Goal: Task Accomplishment & Management: Manage account settings

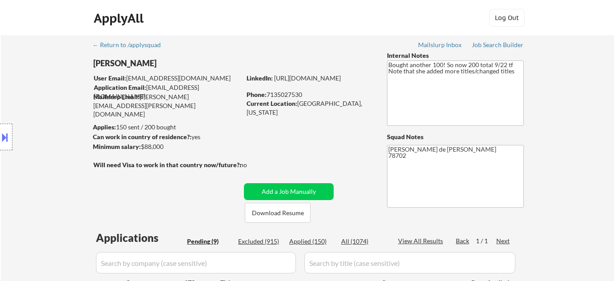
select select ""pending""
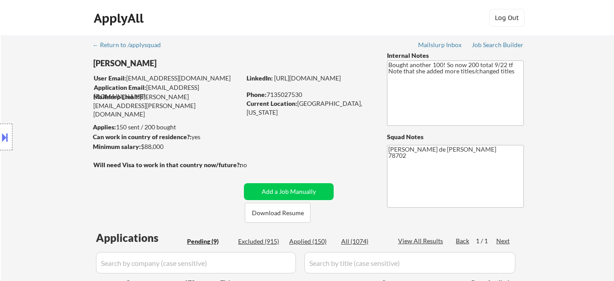
select select ""pending""
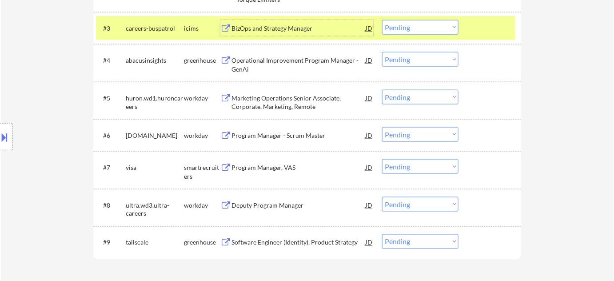
scroll to position [363, 0]
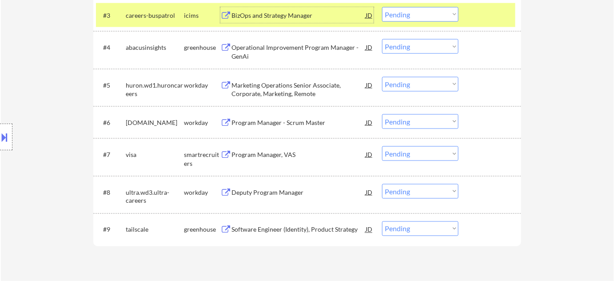
click at [270, 153] on div "Program Manager, VAS" at bounding box center [298, 154] width 134 height 9
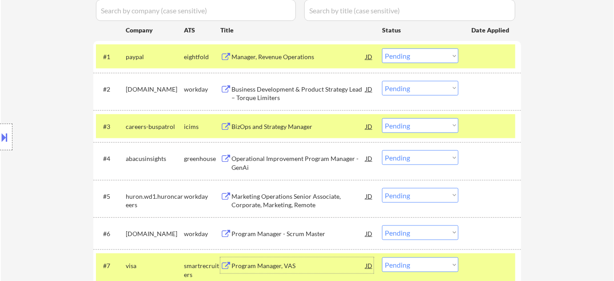
scroll to position [242, 0]
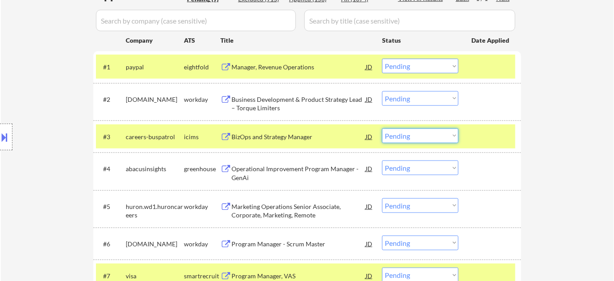
click at [405, 141] on select "Choose an option... Pending Applied Excluded (Questions) Excluded (Expired) Exc…" at bounding box center [420, 135] width 76 height 15
click at [382, 128] on select "Choose an option... Pending Applied Excluded (Questions) Excluded (Expired) Exc…" at bounding box center [420, 135] width 76 height 15
select select ""pending""
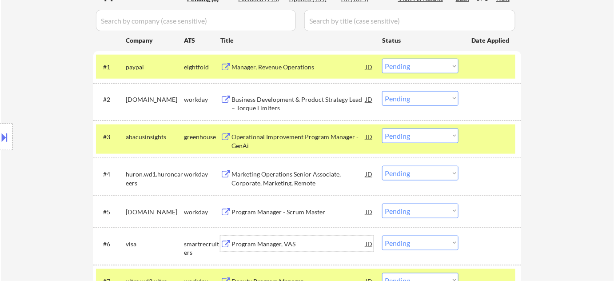
click at [255, 242] on div "Program Manager, VAS" at bounding box center [298, 243] width 134 height 9
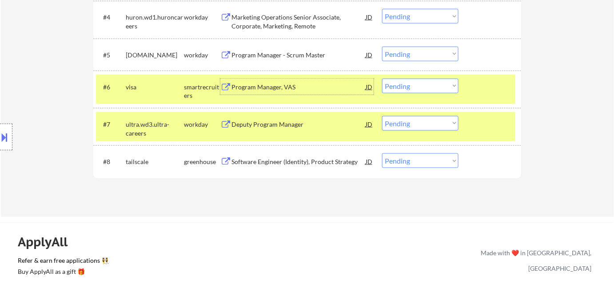
scroll to position [404, 0]
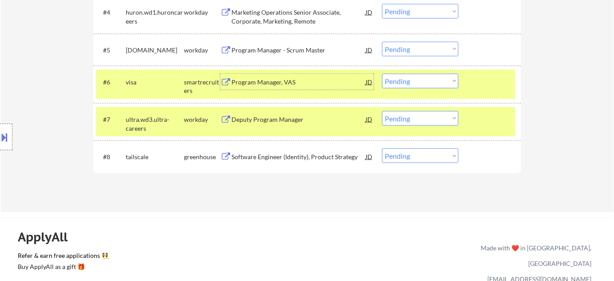
click at [402, 150] on select "Choose an option... Pending Applied Excluded (Questions) Excluded (Expired) Exc…" at bounding box center [420, 155] width 76 height 15
select select ""excluded__bad_match_""
click at [382, 148] on select "Choose an option... Pending Applied Excluded (Questions) Excluded (Expired) Exc…" at bounding box center [420, 155] width 76 height 15
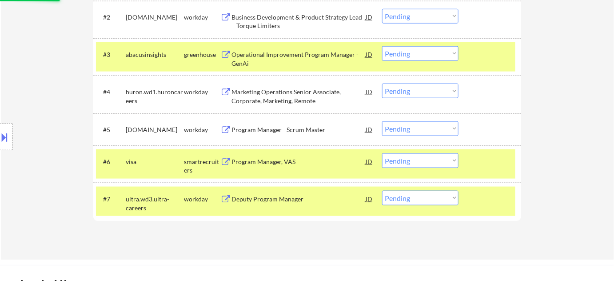
scroll to position [323, 0]
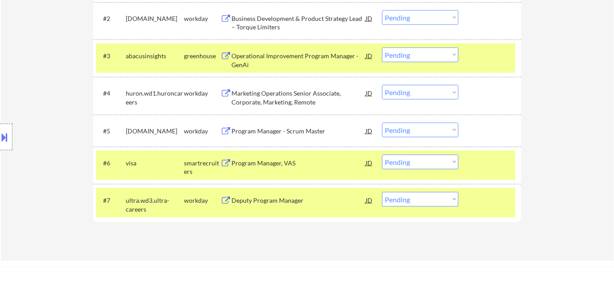
click at [269, 59] on div "Operational Improvement Program Manager - GenAi" at bounding box center [298, 60] width 134 height 17
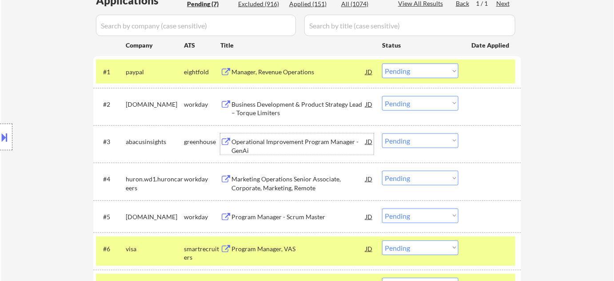
scroll to position [242, 0]
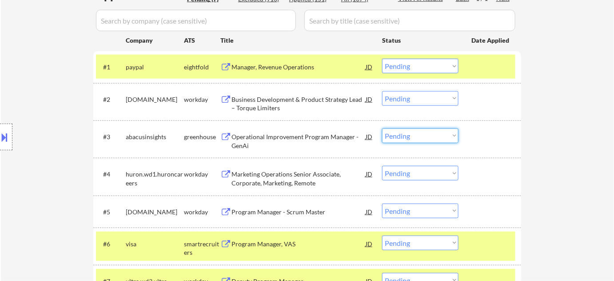
click at [408, 135] on select "Choose an option... Pending Applied Excluded (Questions) Excluded (Expired) Exc…" at bounding box center [420, 135] width 76 height 15
click at [382, 128] on select "Choose an option... Pending Applied Excluded (Questions) Excluded (Expired) Exc…" at bounding box center [420, 135] width 76 height 15
select select ""pending""
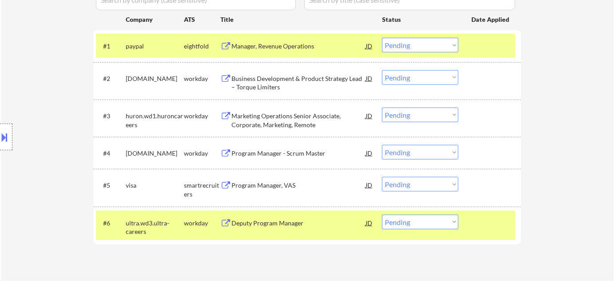
scroll to position [282, 0]
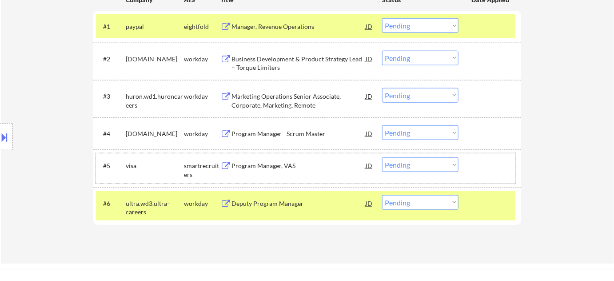
click at [281, 156] on div "#5 visa smartrecruiters Program Manager, VAS JD Choose an option... Pending App…" at bounding box center [305, 167] width 419 height 29
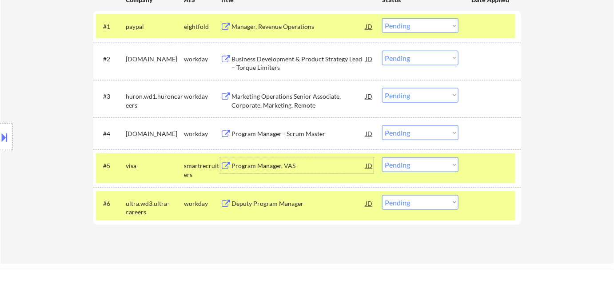
click at [250, 163] on div "Program Manager, VAS" at bounding box center [298, 165] width 134 height 9
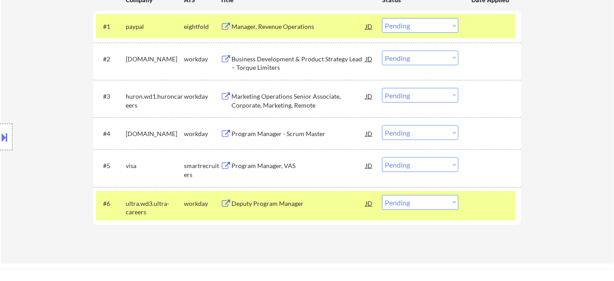
click at [556, 201] on div "← Return to /applysquad Mailslurp Inbox Job Search Builder Logan Sceroler User …" at bounding box center [307, 8] width 613 height 510
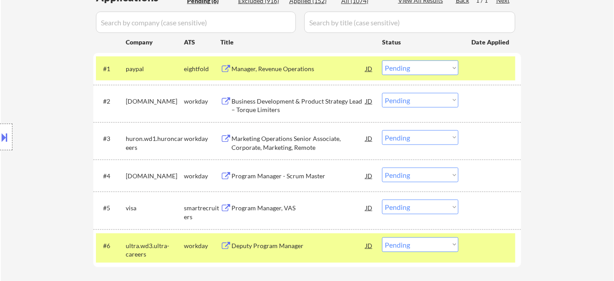
scroll to position [242, 0]
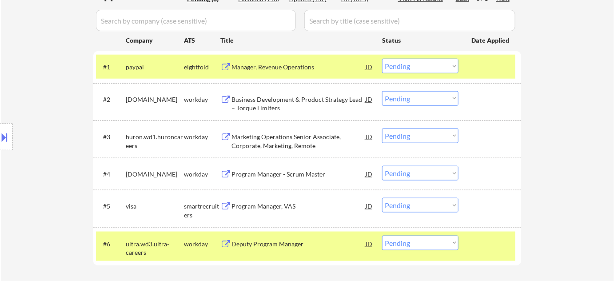
click at [274, 135] on div "Marketing Operations Senior Associate, Corporate, Marketing, Remote" at bounding box center [298, 140] width 134 height 17
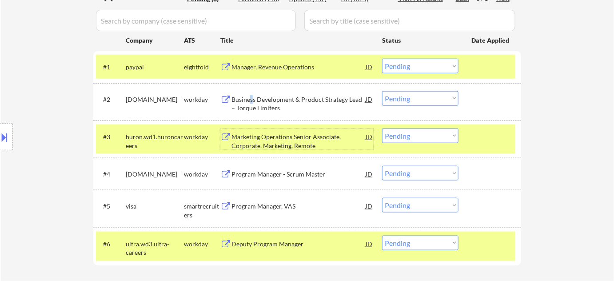
click at [247, 98] on div "Business Development & Product Strategy Lead – Torque Limiters" at bounding box center [298, 103] width 134 height 17
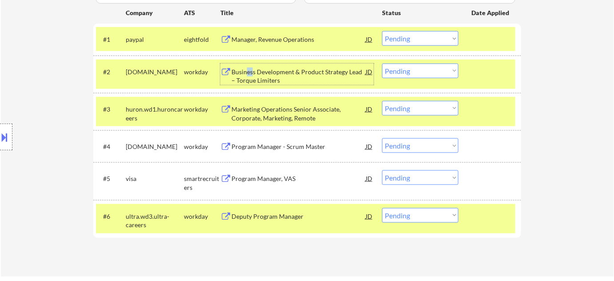
scroll to position [282, 0]
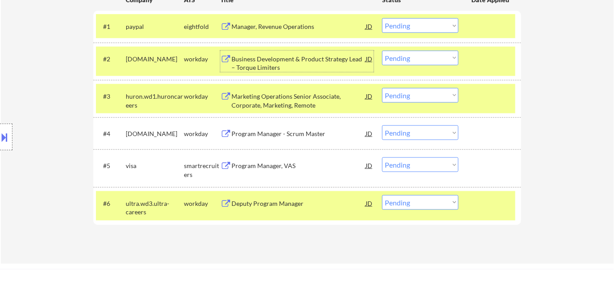
click at [296, 204] on div "Deputy Program Manager" at bounding box center [298, 203] width 134 height 9
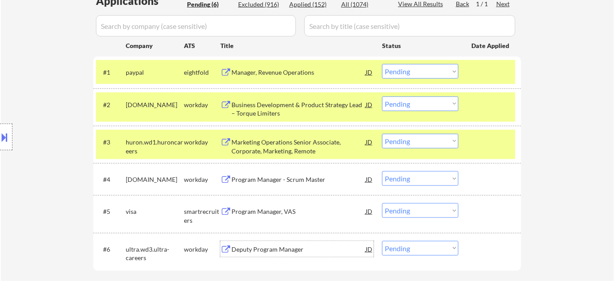
scroll to position [202, 0]
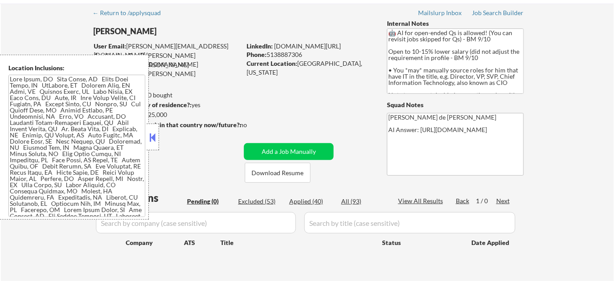
scroll to position [80, 0]
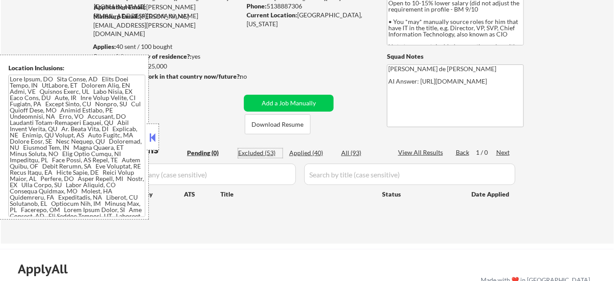
click at [274, 151] on div "Excluded (53)" at bounding box center [260, 152] width 44 height 9
select select ""excluded""
select select ""excluded__bad_match_""
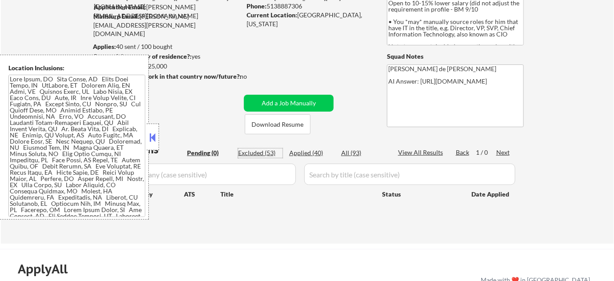
select select ""excluded__bad_match_""
select select ""excluded__expired_""
select select ""excluded__bad_match_""
select select ""excluded""
select select ""excluded__expired_""
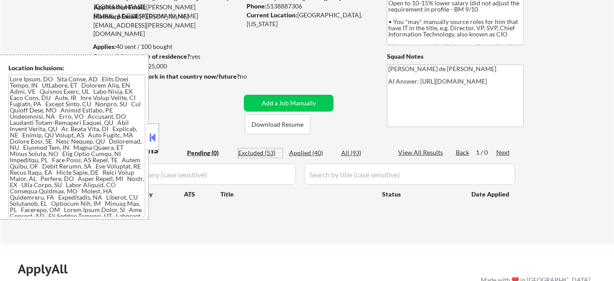
select select ""excluded__salary_""
select select ""excluded__bad_match_""
select select ""excluded__salary_""
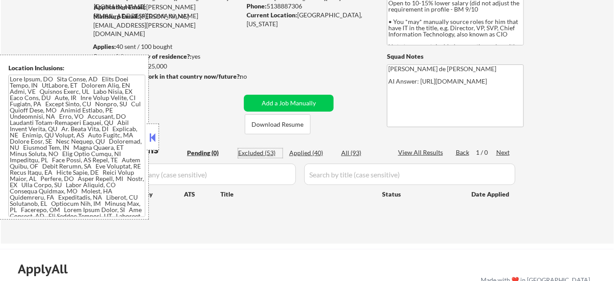
select select ""excluded__bad_match_""
select select ""excluded__expired_""
select select ""excluded__bad_match_""
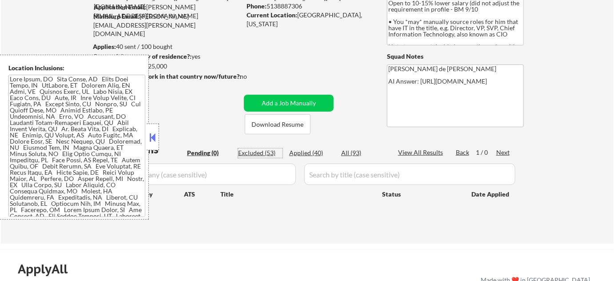
select select ""excluded__expired_""
select select ""excluded__bad_match_""
select select ""excluded__salary_""
select select ""excluded__expired_""
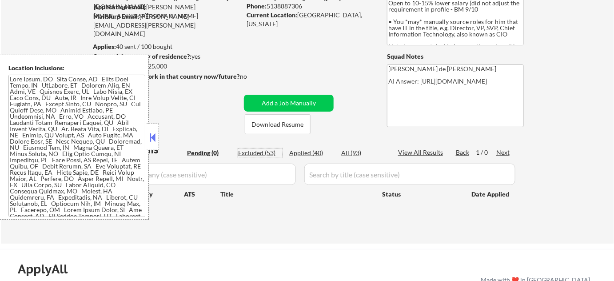
select select ""excluded__bad_match_""
select select ""excluded__salary_""
select select ""excluded__expired_""
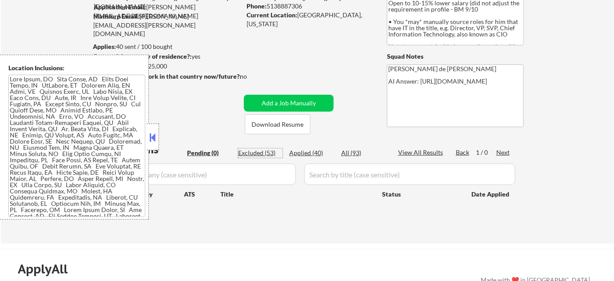
select select ""excluded__bad_match_""
select select ""excluded__expired_""
select select ""excluded__other_""
select select ""excluded__bad_match_""
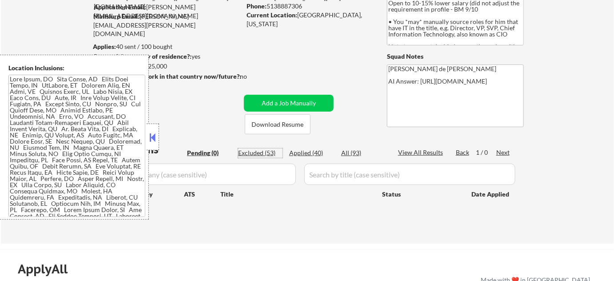
select select ""excluded__salary_""
select select ""excluded__bad_match_""
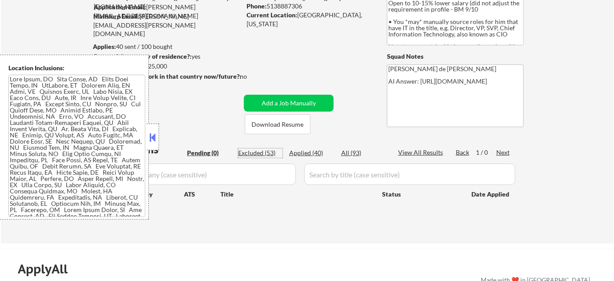
select select ""excluded__bad_match_""
select select ""excluded__salary_""
select select ""excluded__bad_match_""
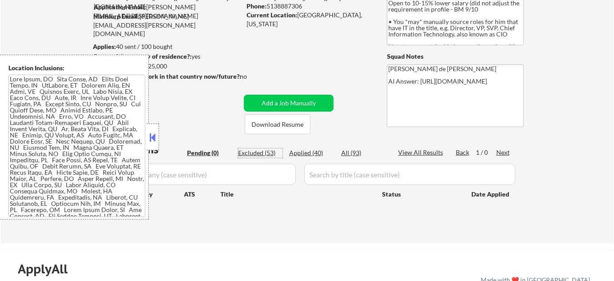
select select ""excluded__bad_match_""
select select ""excluded__salary_""
select select ""excluded__bad_match_""
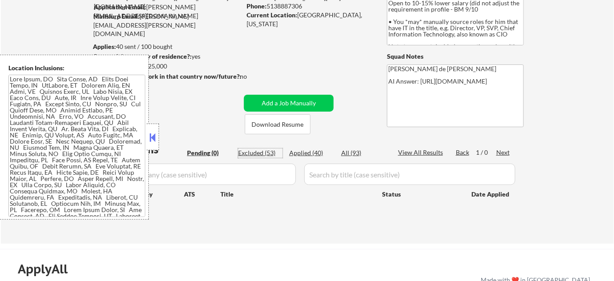
select select ""excluded__bad_match_""
select select ""excluded__location_""
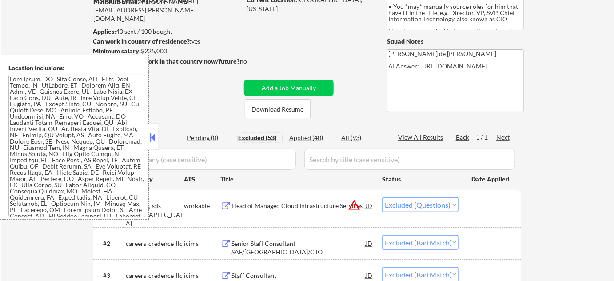
scroll to position [202, 0]
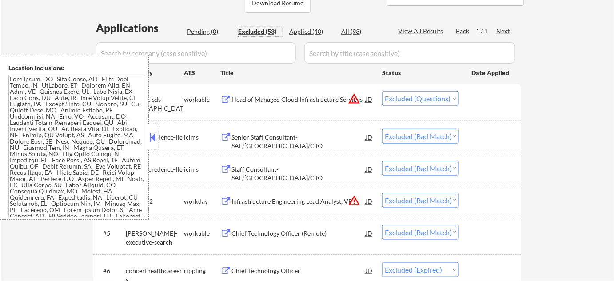
click at [153, 143] on button at bounding box center [153, 137] width 10 height 13
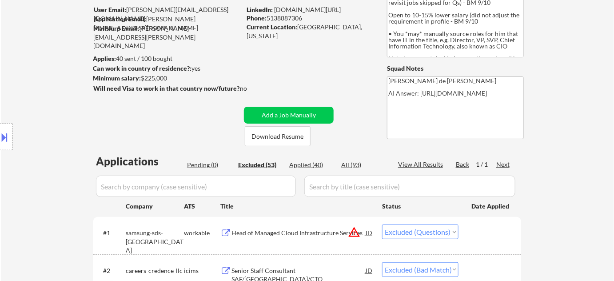
scroll to position [80, 0]
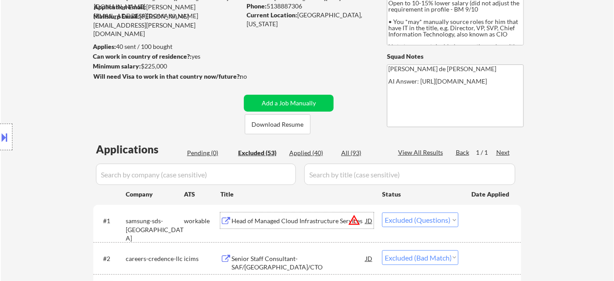
click at [290, 222] on div "Head of Managed Cloud Infrastructure Services" at bounding box center [298, 220] width 134 height 9
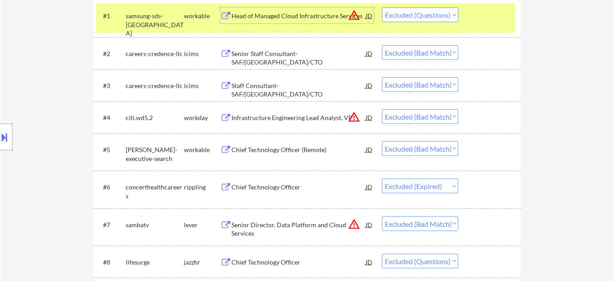
scroll to position [404, 0]
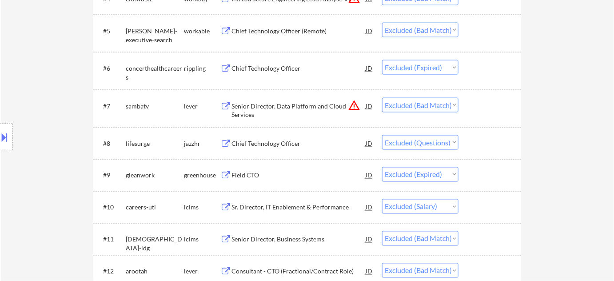
click at [292, 142] on div "Chief Technology Officer" at bounding box center [298, 143] width 134 height 9
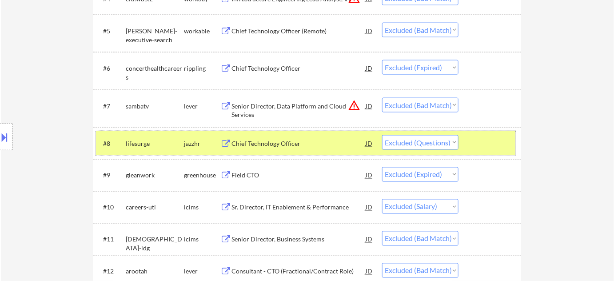
click at [406, 153] on div "#8 lifesurge jazzhr Chief Technology Officer JD Choose an option... Pending App…" at bounding box center [305, 143] width 419 height 24
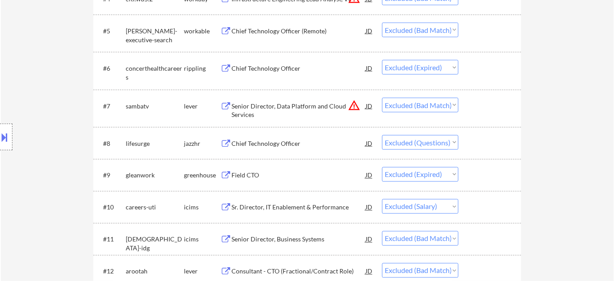
click at [420, 142] on select "Choose an option... Pending Applied Excluded (Questions) Excluded (Expired) Exc…" at bounding box center [420, 142] width 76 height 15
select select ""excluded__expired_""
click at [382, 135] on select "Choose an option... Pending Applied Excluded (Questions) Excluded (Expired) Exc…" at bounding box center [420, 142] width 76 height 15
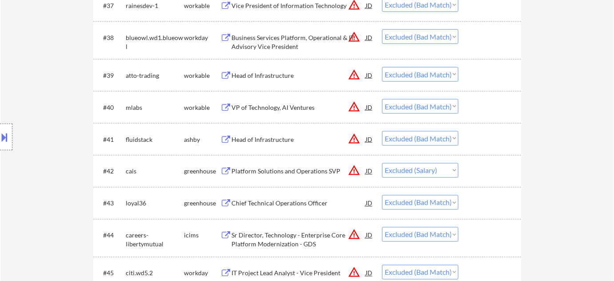
scroll to position [1574, 0]
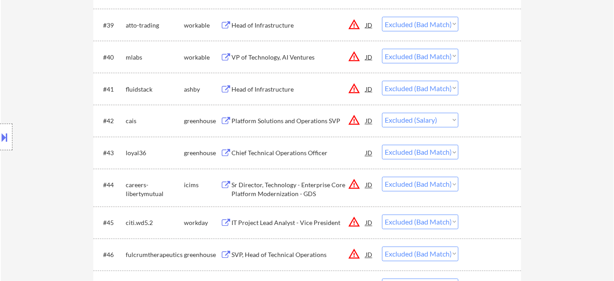
click at [289, 119] on div "Platform Solutions and Operations SVP" at bounding box center [298, 121] width 134 height 9
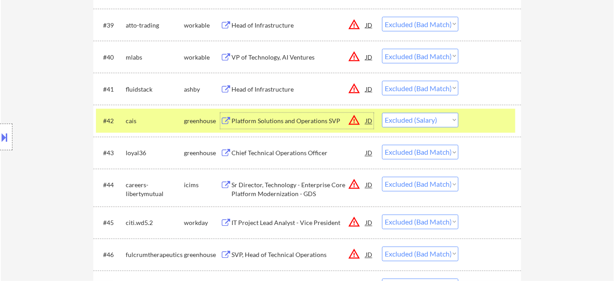
click at [414, 122] on select "Choose an option... Pending Applied Excluded (Questions) Excluded (Expired) Exc…" at bounding box center [420, 120] width 76 height 15
select select ""excluded__bad_match_""
click at [382, 113] on select "Choose an option... Pending Applied Excluded (Questions) Excluded (Expired) Exc…" at bounding box center [420, 120] width 76 height 15
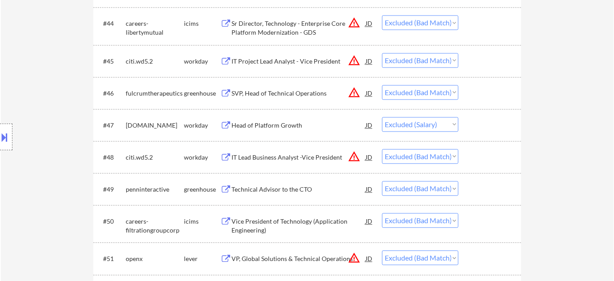
scroll to position [1978, 0]
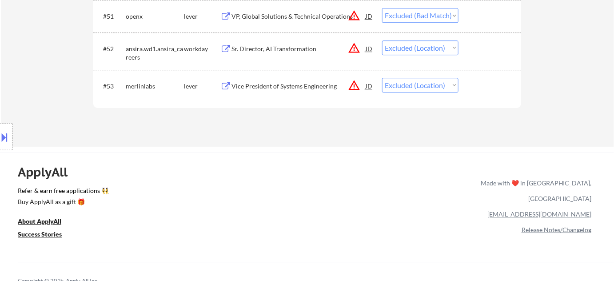
click at [349, 82] on button "warning_amber" at bounding box center [354, 85] width 12 height 12
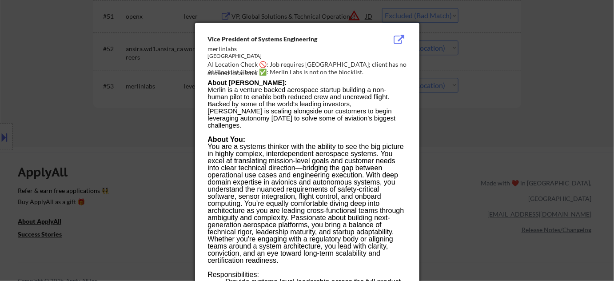
click at [0, 63] on div at bounding box center [307, 140] width 614 height 281
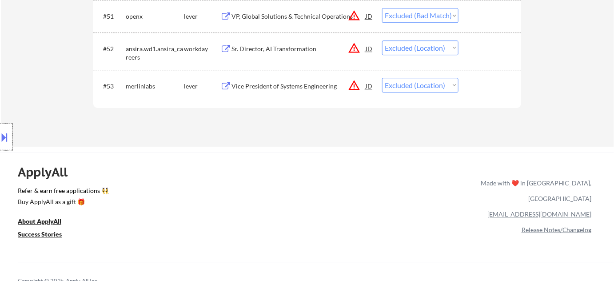
click at [7, 127] on div at bounding box center [6, 136] width 12 height 27
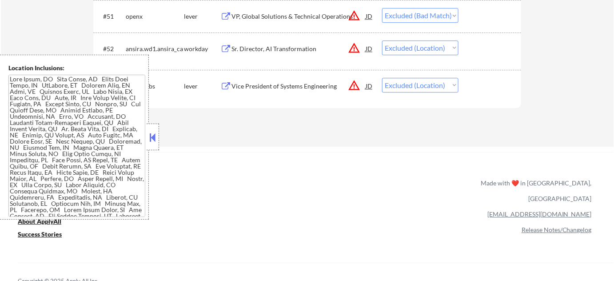
scroll to position [542, 0]
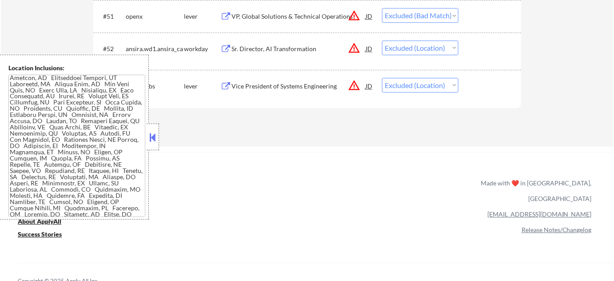
click at [149, 138] on button at bounding box center [153, 137] width 10 height 13
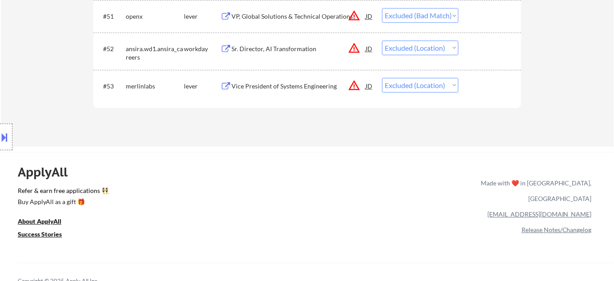
click at [262, 82] on div "Vice President of Systems Engineering" at bounding box center [298, 86] width 134 height 9
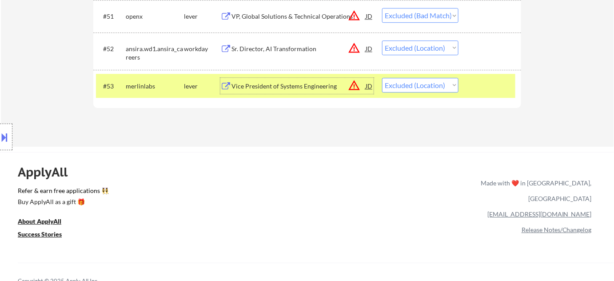
click at [412, 88] on select "Choose an option... Pending Applied Excluded (Questions) Excluded (Expired) Exc…" at bounding box center [420, 85] width 76 height 15
select select ""excluded__bad_match_""
click at [382, 78] on select "Choose an option... Pending Applied Excluded (Questions) Excluded (Expired) Exc…" at bounding box center [420, 85] width 76 height 15
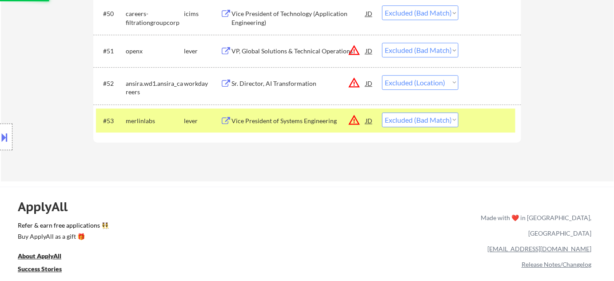
scroll to position [1897, 0]
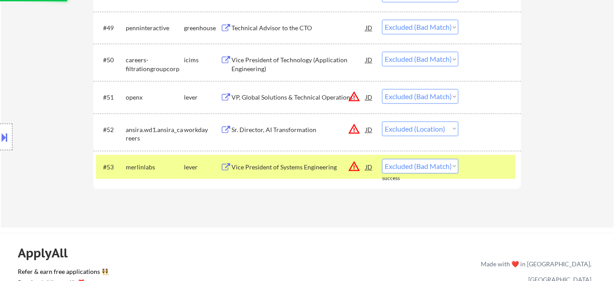
click at [353, 129] on button "warning_amber" at bounding box center [354, 129] width 12 height 12
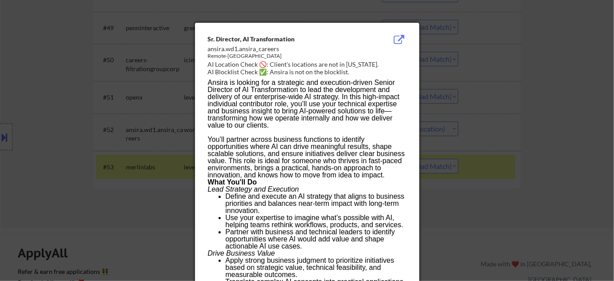
click at [475, 209] on div at bounding box center [307, 140] width 614 height 281
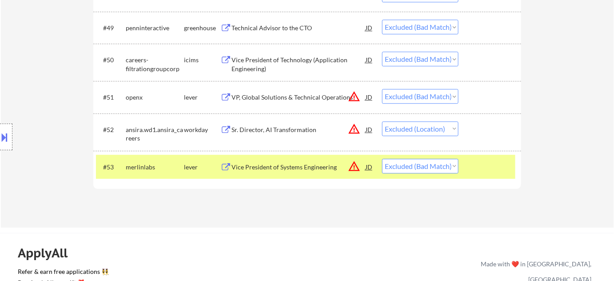
click at [293, 135] on div "Sr. Director, AI Transformation" at bounding box center [298, 129] width 134 height 16
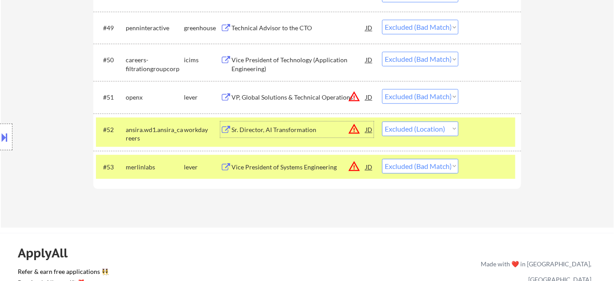
click at [443, 133] on select "Choose an option... Pending Applied Excluded (Questions) Excluded (Expired) Exc…" at bounding box center [420, 128] width 76 height 15
select select ""excluded__expired_""
click at [382, 121] on select "Choose an option... Pending Applied Excluded (Questions) Excluded (Expired) Exc…" at bounding box center [420, 128] width 76 height 15
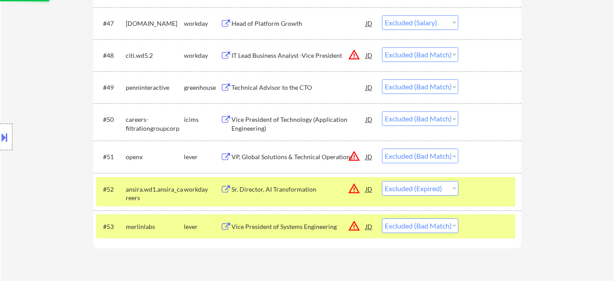
scroll to position [1776, 0]
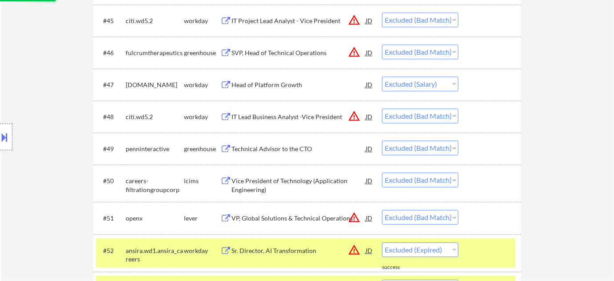
click at [269, 80] on div "Head of Platform Growth" at bounding box center [298, 84] width 134 height 9
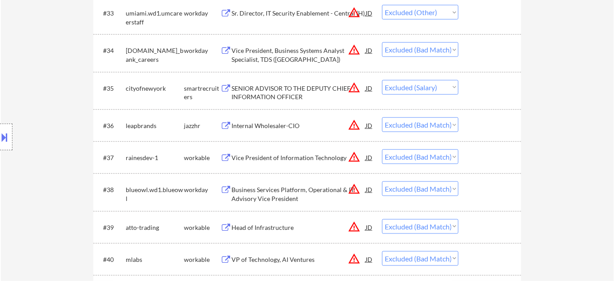
scroll to position [1332, 0]
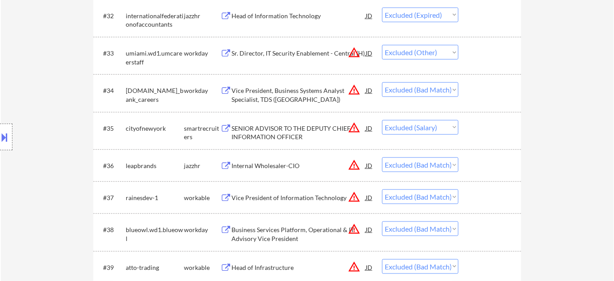
click at [270, 137] on div "SENIOR ADVISOR TO THE DEPUTY CHIEF INFORMATION OFFICER" at bounding box center [298, 132] width 134 height 17
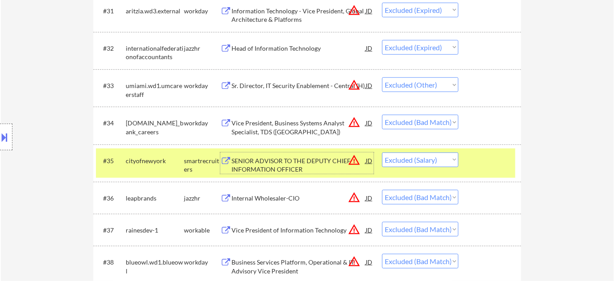
scroll to position [1251, 0]
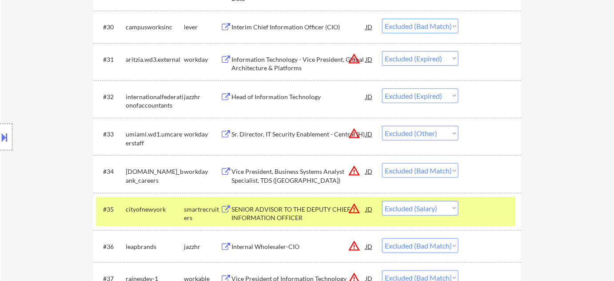
click at [299, 133] on div "Sr. Director, IT Security Enablement - Central (H)" at bounding box center [298, 134] width 134 height 9
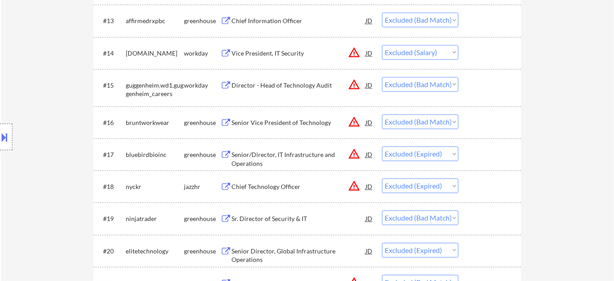
scroll to position [565, 0]
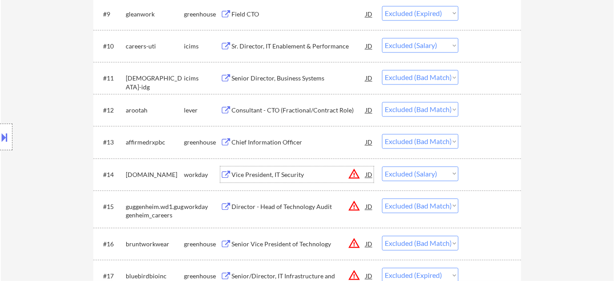
click at [245, 174] on div "Vice President, IT Security" at bounding box center [298, 174] width 134 height 9
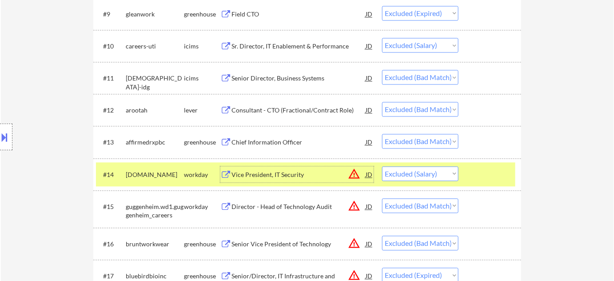
click at [439, 179] on select "Choose an option... Pending Applied Excluded (Questions) Excluded (Expired) Exc…" at bounding box center [420, 173] width 76 height 15
select select ""excluded__expired_""
click at [382, 166] on select "Choose an option... Pending Applied Excluded (Questions) Excluded (Expired) Exc…" at bounding box center [420, 173] width 76 height 15
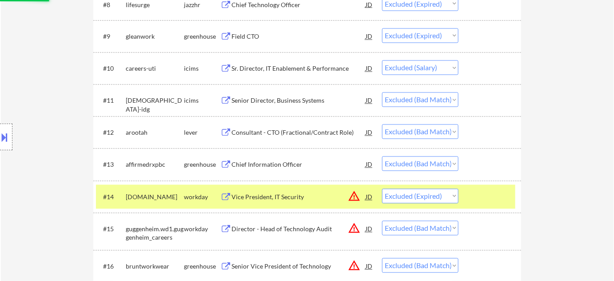
scroll to position [484, 0]
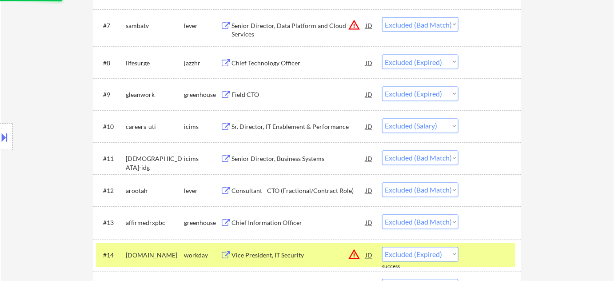
click at [293, 127] on div "Sr. Director, IT Enablement & Performance" at bounding box center [298, 127] width 134 height 9
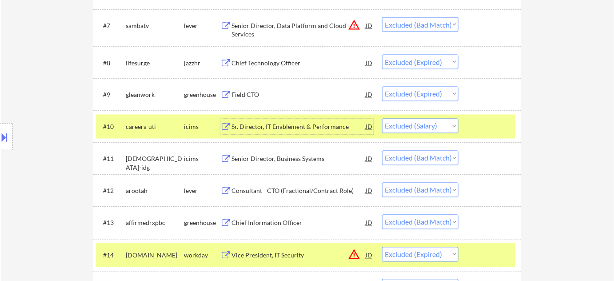
click at [411, 127] on select "Choose an option... Pending Applied Excluded (Questions) Excluded (Expired) Exc…" at bounding box center [420, 126] width 76 height 15
select select ""excluded__expired_""
click at [382, 119] on select "Choose an option... Pending Applied Excluded (Questions) Excluded (Expired) Exc…" at bounding box center [420, 126] width 76 height 15
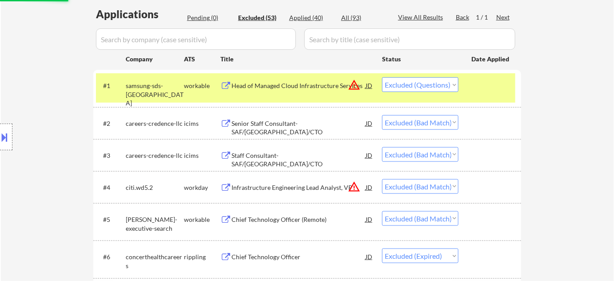
scroll to position [161, 0]
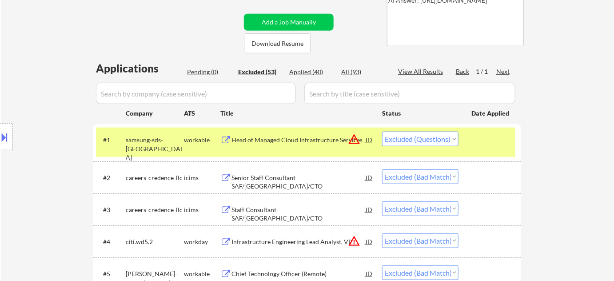
click at [309, 142] on div "Head of Managed Cloud Infrastructure Services" at bounding box center [298, 139] width 134 height 9
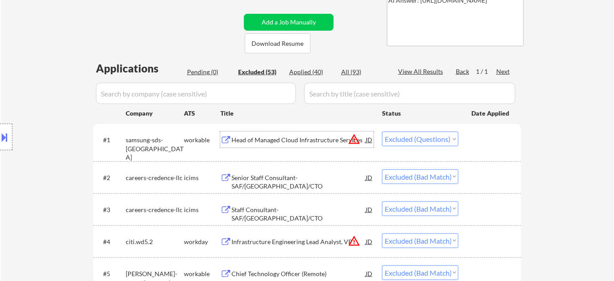
click at [0, 132] on button at bounding box center [5, 137] width 10 height 15
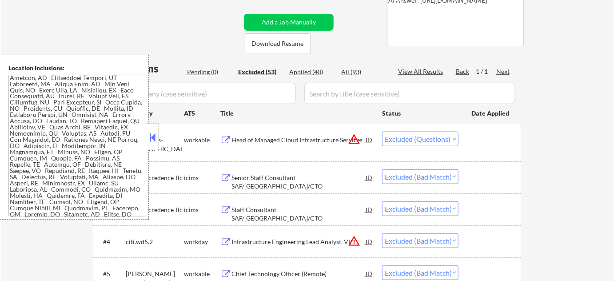
scroll to position [244, 0]
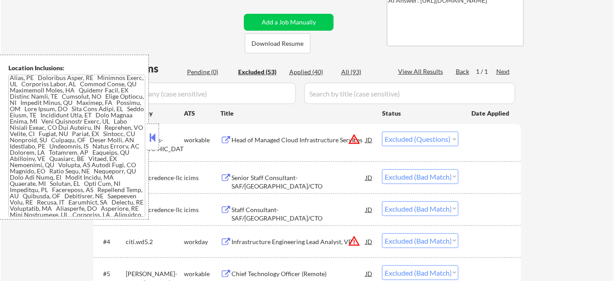
click at [149, 135] on button at bounding box center [153, 137] width 10 height 13
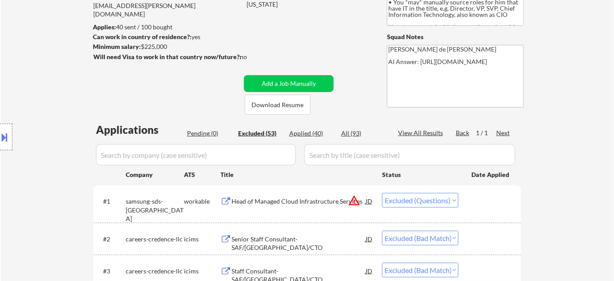
scroll to position [121, 0]
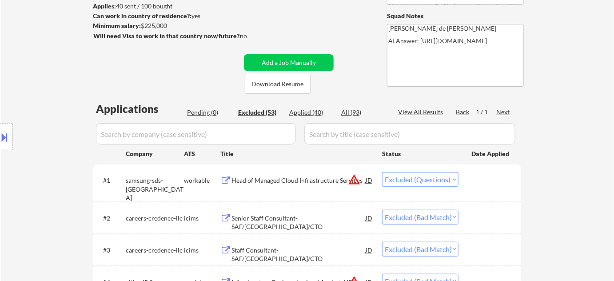
click at [414, 180] on select "Choose an option... Pending Applied Excluded (Questions) Excluded (Expired) Exc…" at bounding box center [420, 179] width 76 height 15
click at [382, 172] on select "Choose an option... Pending Applied Excluded (Questions) Excluded (Expired) Exc…" at bounding box center [420, 179] width 76 height 15
select select ""excluded__bad_match_""
select select ""excluded__expired_""
select select ""excluded__bad_match_""
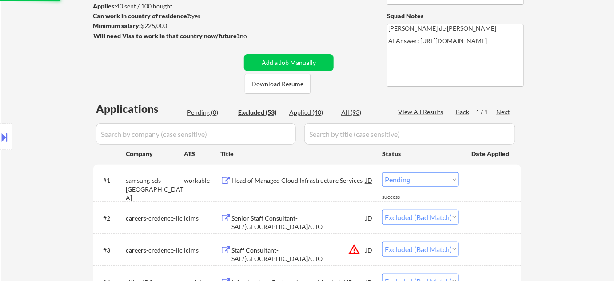
select select ""excluded__expired_""
select select ""excluded__bad_match_""
select select ""excluded__expired_""
select select ""excluded__bad_match_""
select select ""excluded__expired_""
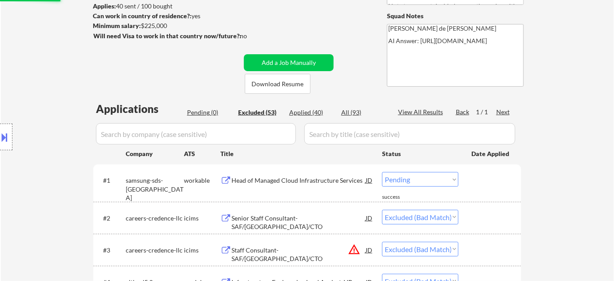
select select ""excluded__bad_match_""
select select ""excluded__expired_""
select select ""excluded__bad_match_""
select select ""excluded__salary_""
select select ""excluded__expired_""
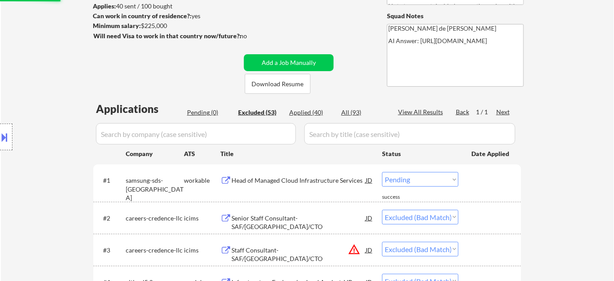
select select ""excluded__bad_match_""
select select ""excluded__salary_""
select select ""excluded__expired_""
select select ""excluded__bad_match_""
select select ""excluded__expired_""
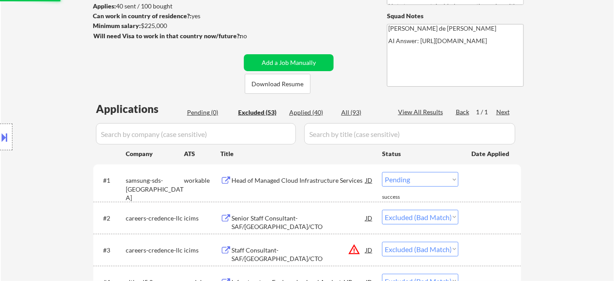
select select ""excluded__other_""
select select ""excluded__bad_match_""
select select ""excluded__salary_""
select select ""excluded__bad_match_""
select select ""excluded__salary_""
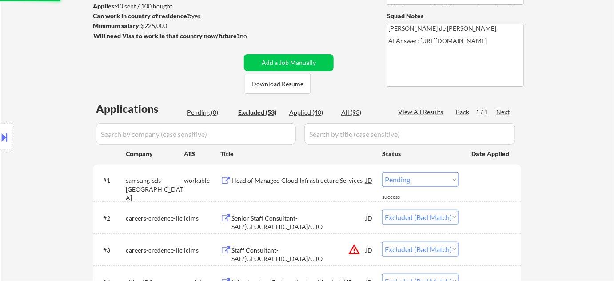
select select ""excluded__bad_match_""
select select ""excluded__expired_""
select select ""excluded__bad_match_""
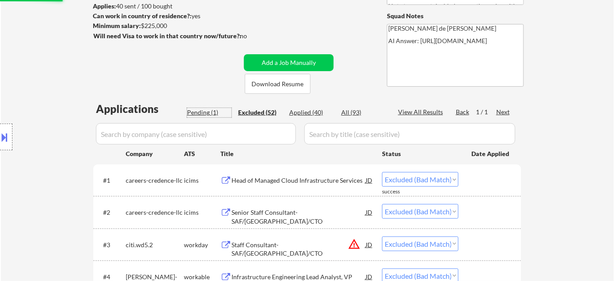
click at [209, 112] on div "Pending (1)" at bounding box center [209, 112] width 44 height 9
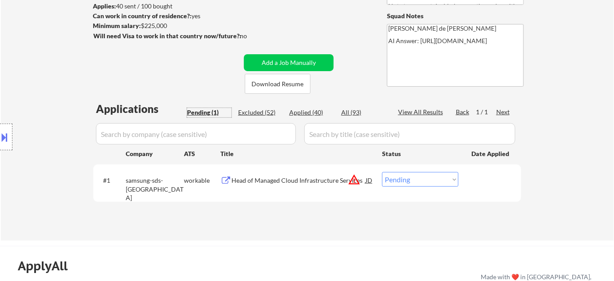
click at [285, 178] on div "Head of Managed Cloud Infrastructure Services" at bounding box center [298, 180] width 134 height 9
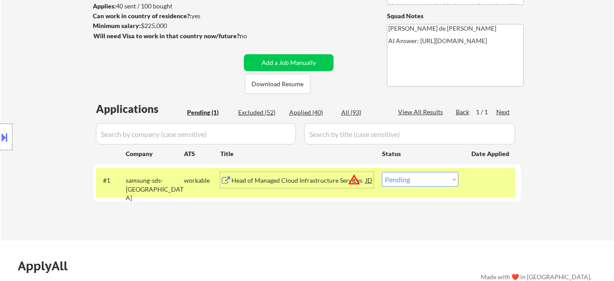
click at [270, 177] on div "Head of Managed Cloud Infrastructure Services" at bounding box center [298, 180] width 134 height 9
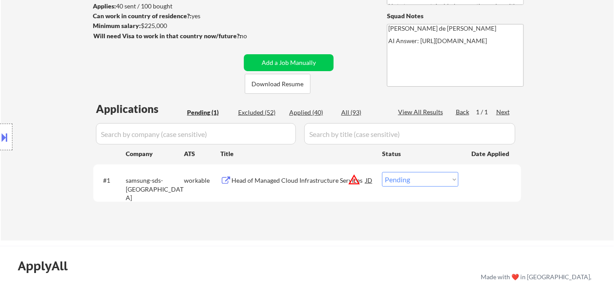
drag, startPoint x: 124, startPoint y: 178, endPoint x: 146, endPoint y: 188, distance: 23.3
click at [146, 188] on div "Location Inclusions:" at bounding box center [79, 137] width 159 height 165
drag, startPoint x: 147, startPoint y: 188, endPoint x: 207, endPoint y: 55, distance: 146.5
click at [142, 165] on div "Location Inclusions:" at bounding box center [79, 137] width 159 height 165
click at [448, 182] on select "Choose an option... Pending Applied Excluded (Questions) Excluded (Expired) Exc…" at bounding box center [420, 179] width 76 height 15
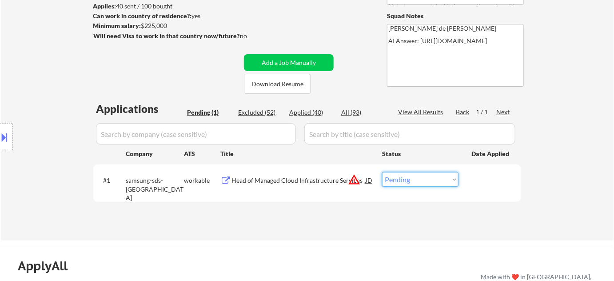
select select ""applied""
click at [382, 172] on select "Choose an option... Pending Applied Excluded (Questions) Excluded (Expired) Exc…" at bounding box center [420, 179] width 76 height 15
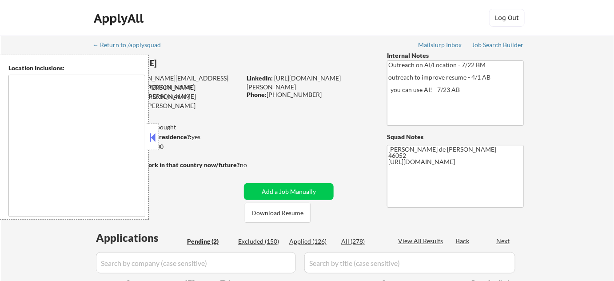
type textarea "Indianapolis, IN Speedway, IN Lawrence, IN Beech Grove, IN Southport, IN Cumber…"
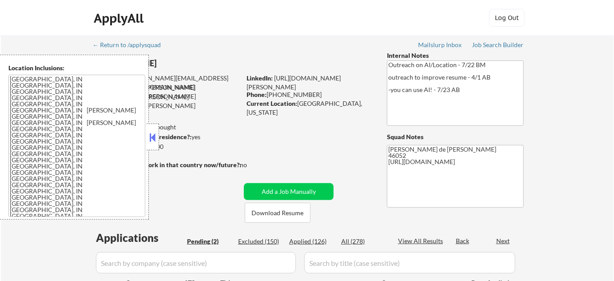
select select ""pending""
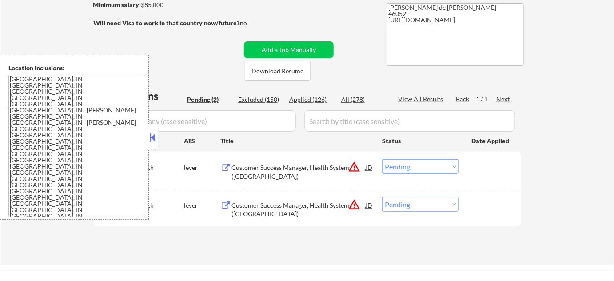
scroll to position [161, 0]
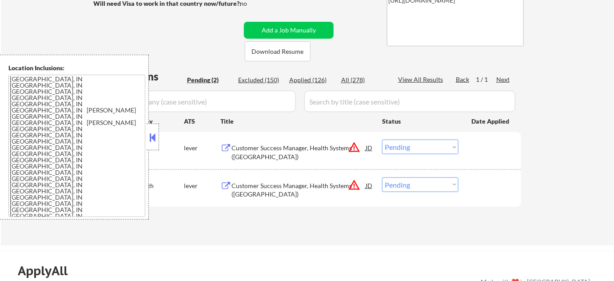
click at [151, 136] on button at bounding box center [153, 137] width 10 height 13
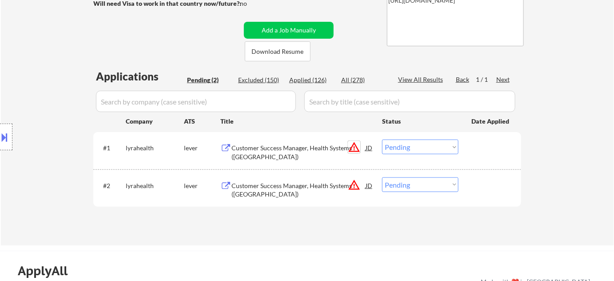
click at [356, 144] on button "warning_amber" at bounding box center [354, 147] width 12 height 12
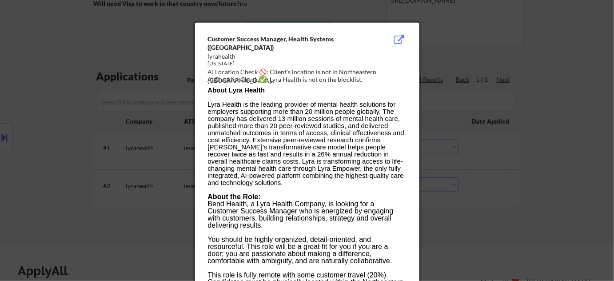
click at [480, 167] on div at bounding box center [307, 140] width 614 height 281
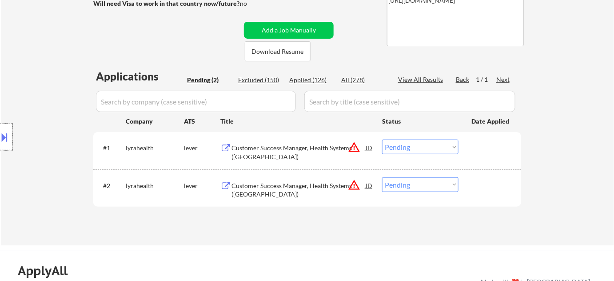
click at [12, 143] on div at bounding box center [6, 136] width 12 height 27
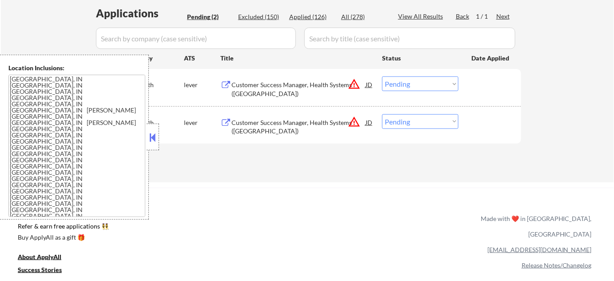
scroll to position [282, 0]
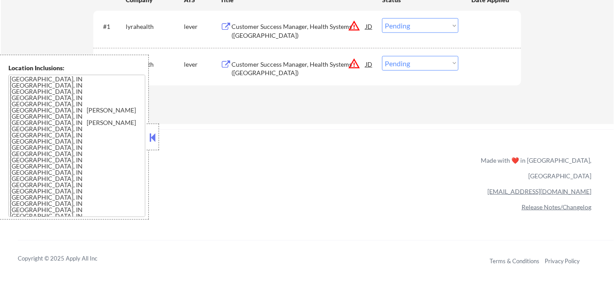
click at [157, 135] on button at bounding box center [153, 137] width 10 height 13
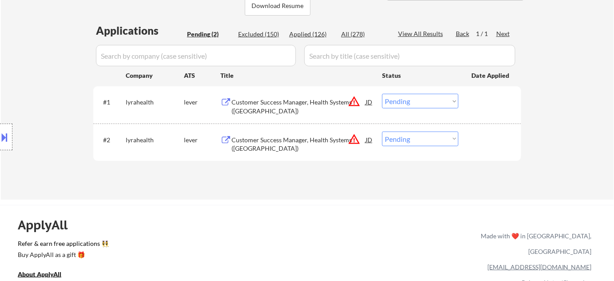
scroll to position [202, 0]
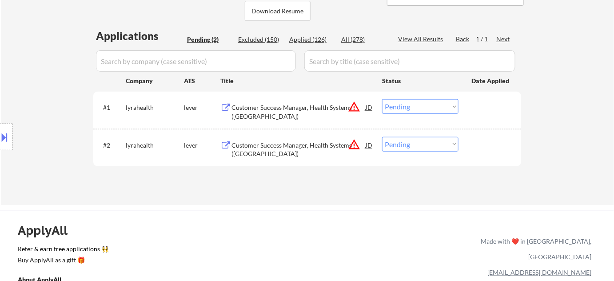
click at [453, 107] on select "Choose an option... Pending Applied Excluded (Questions) Excluded (Expired) Exc…" at bounding box center [420, 106] width 76 height 15
click at [382, 99] on select "Choose an option... Pending Applied Excluded (Questions) Excluded (Expired) Exc…" at bounding box center [420, 106] width 76 height 15
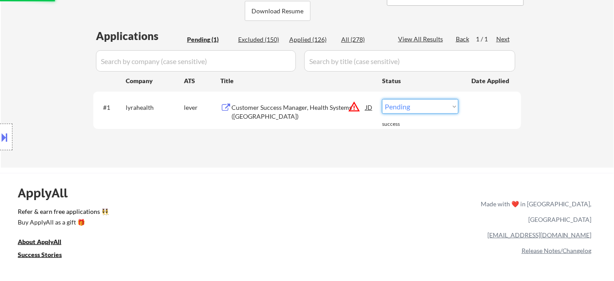
click at [427, 111] on select "Choose an option... Pending Applied Excluded (Questions) Excluded (Expired) Exc…" at bounding box center [420, 106] width 76 height 15
select select ""excluded__location_""
click at [382, 99] on select "Choose an option... Pending Applied Excluded (Questions) Excluded (Expired) Exc…" at bounding box center [420, 106] width 76 height 15
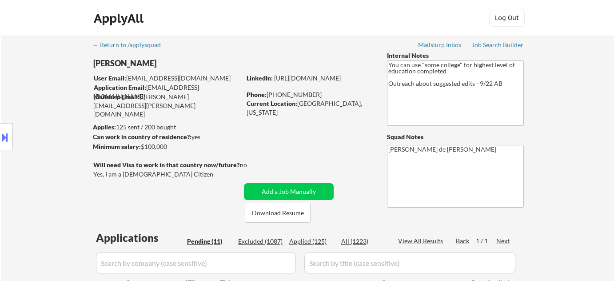
select select ""pending""
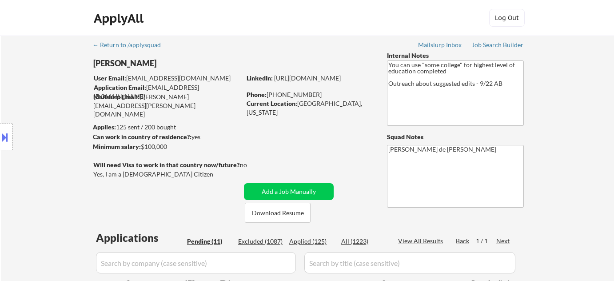
select select ""pending""
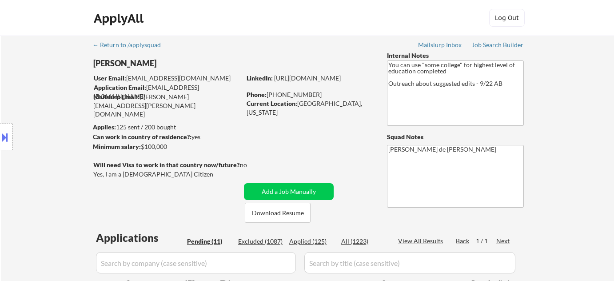
select select ""pending""
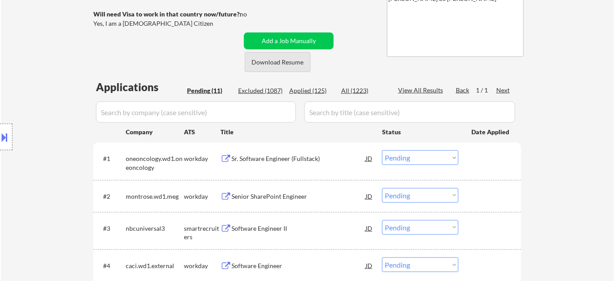
scroll to position [161, 0]
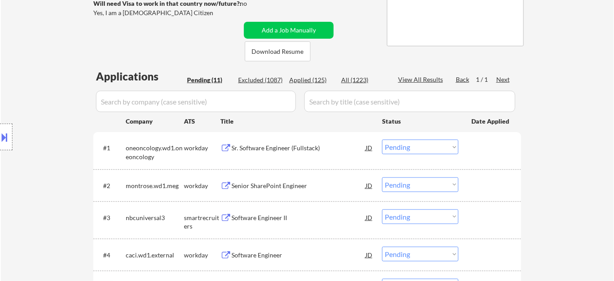
click at [307, 77] on div "Applied (125)" at bounding box center [311, 79] width 44 height 9
click at [190, 102] on input "input" at bounding box center [196, 101] width 200 height 21
select select ""applied""
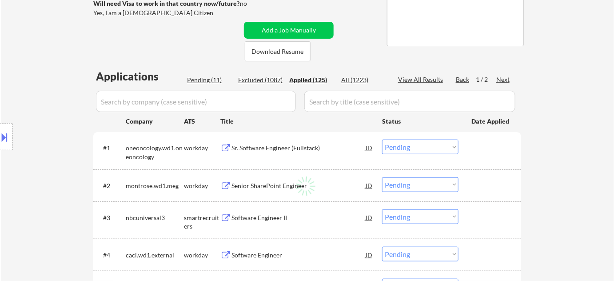
select select ""applied""
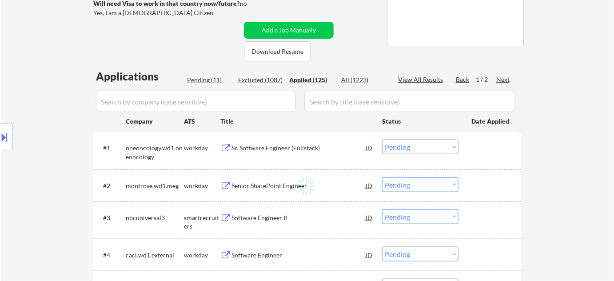
select select ""applied""
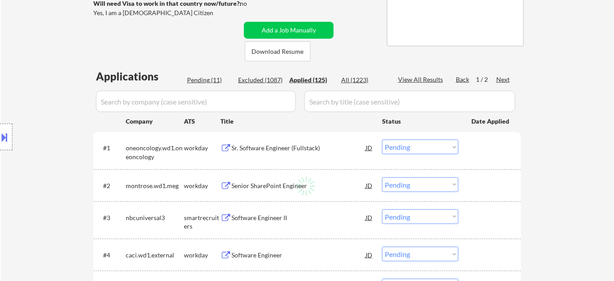
select select ""applied""
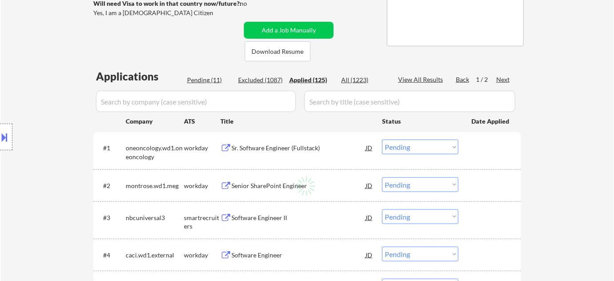
select select ""applied""
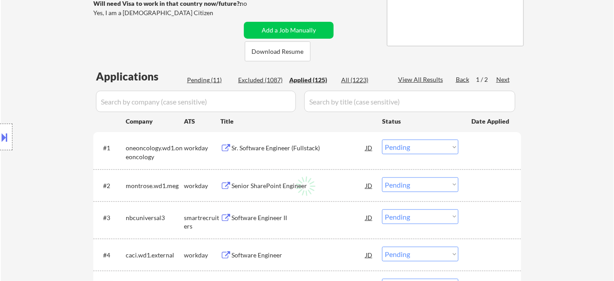
select select ""applied""
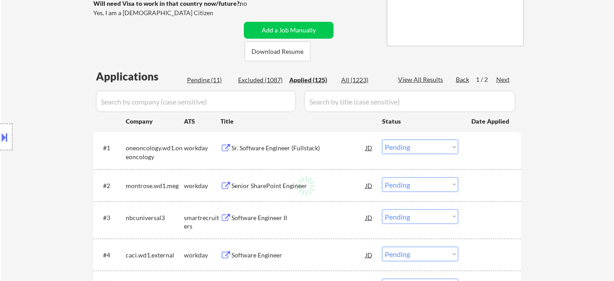
select select ""applied""
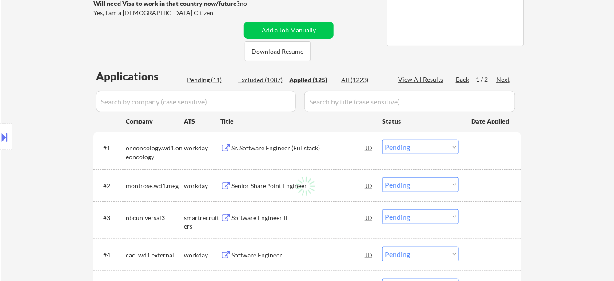
select select ""applied""
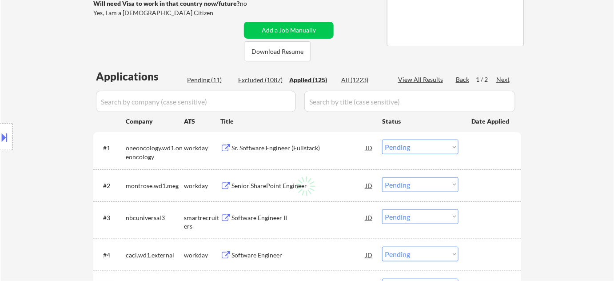
select select ""applied""
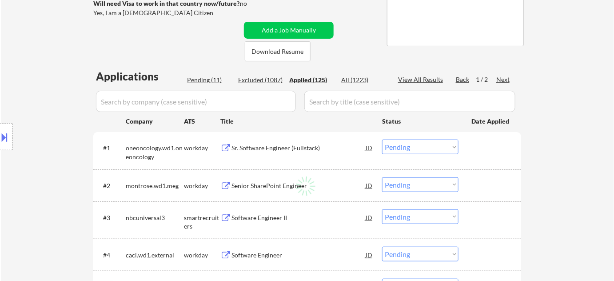
select select ""applied""
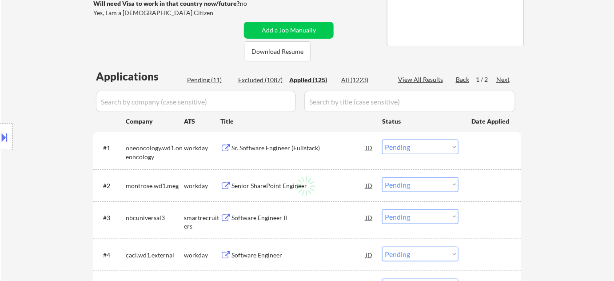
select select ""applied""
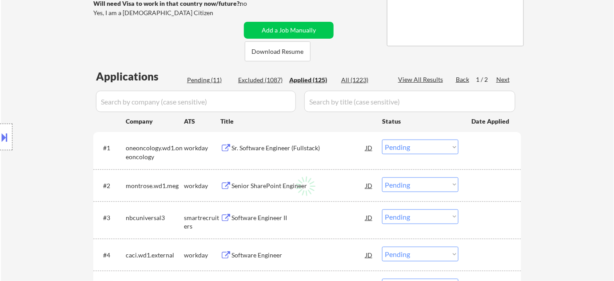
select select ""applied""
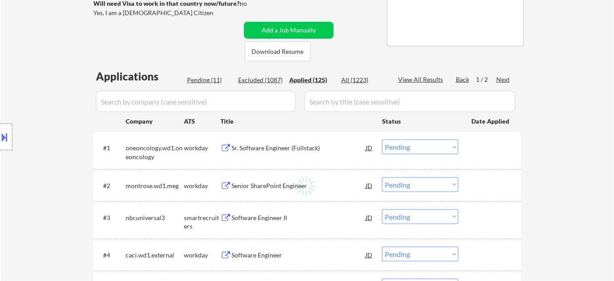
select select ""applied""
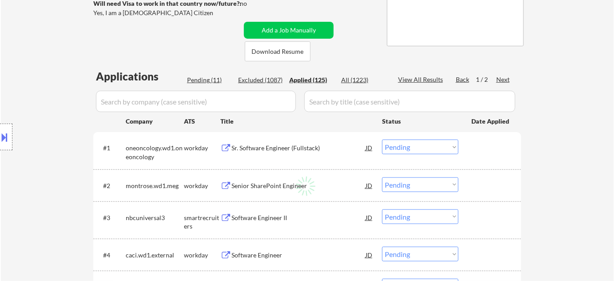
select select ""applied""
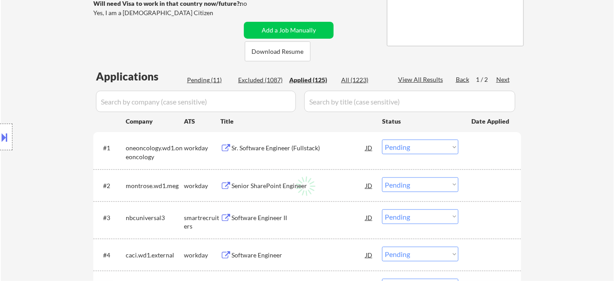
select select ""applied""
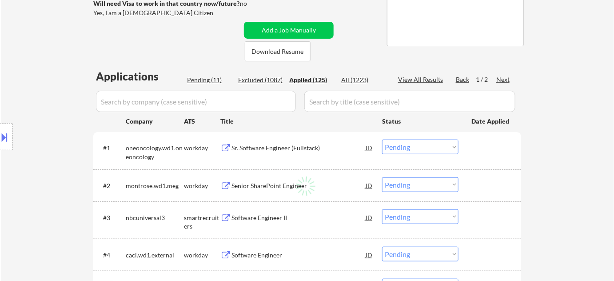
select select ""applied""
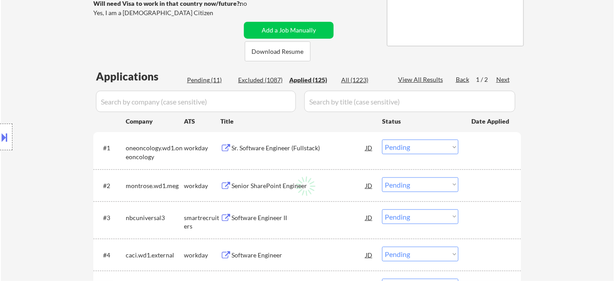
select select ""applied""
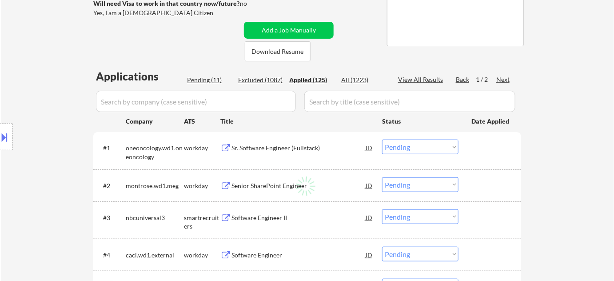
select select ""applied""
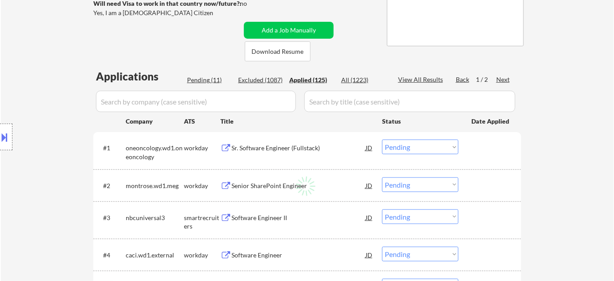
select select ""applied""
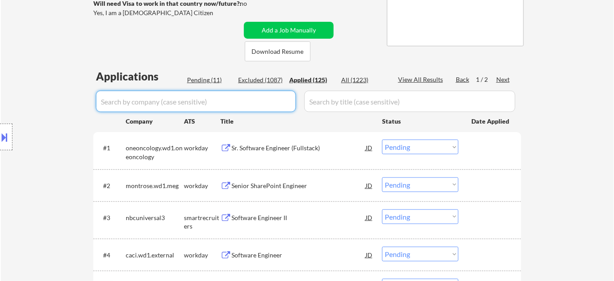
select select ""applied""
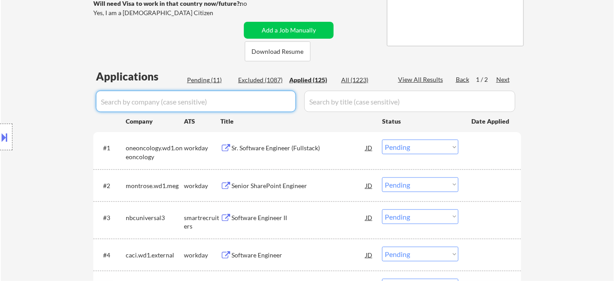
select select ""applied""
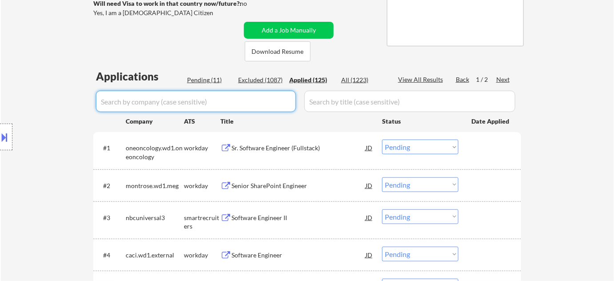
select select ""applied""
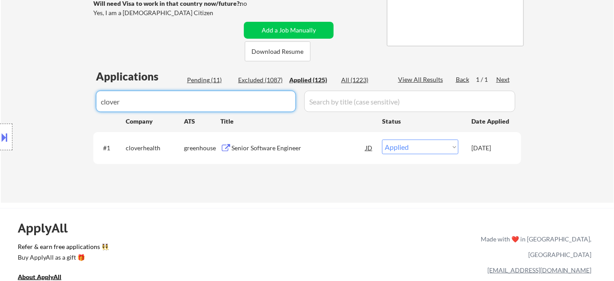
type input "clover"
click at [279, 144] on div "Senior Software Engineer" at bounding box center [298, 147] width 134 height 9
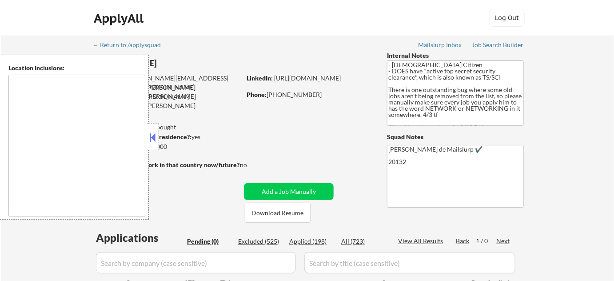
type textarea "[GEOGRAPHIC_DATA], [GEOGRAPHIC_DATA] [GEOGRAPHIC_DATA], [GEOGRAPHIC_DATA] [GEOG…"
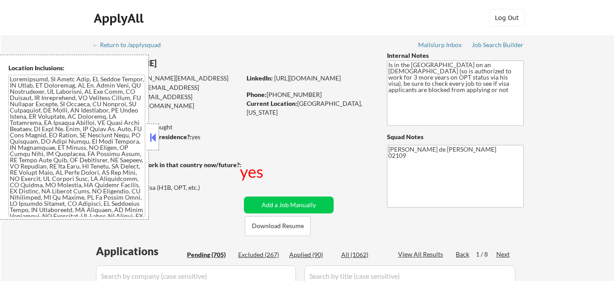
select select ""pending""
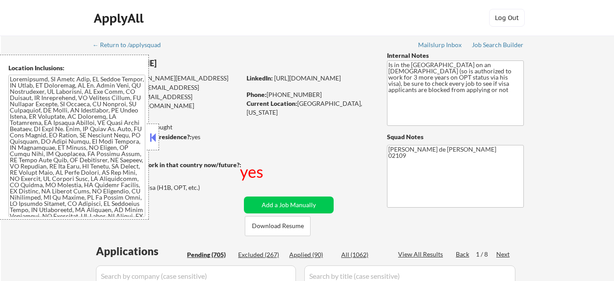
select select ""pending""
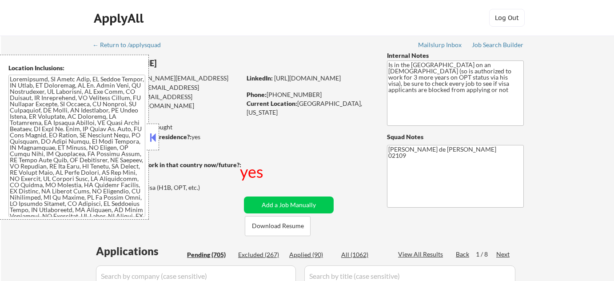
select select ""pending""
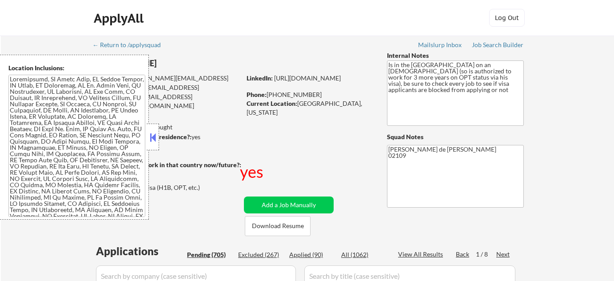
select select ""pending""
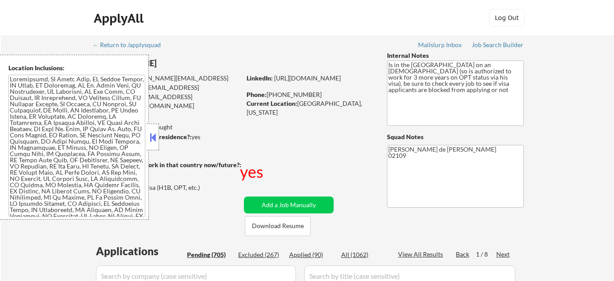
select select ""pending""
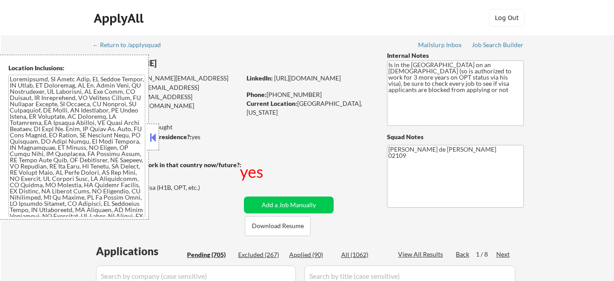
select select ""pending""
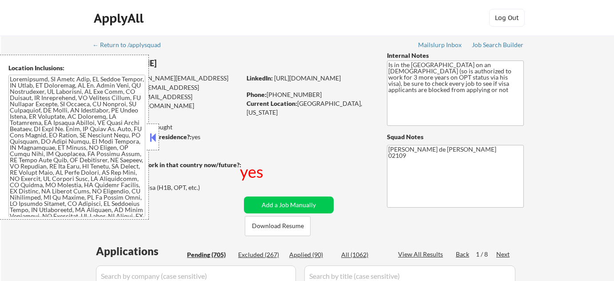
select select ""pending""
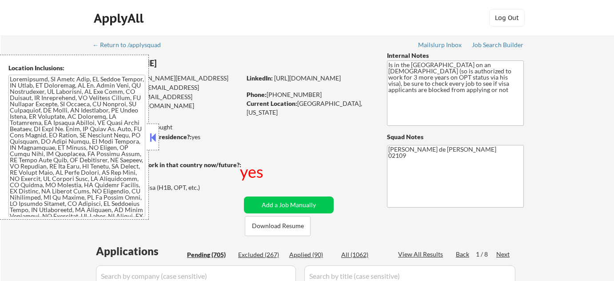
select select ""pending""
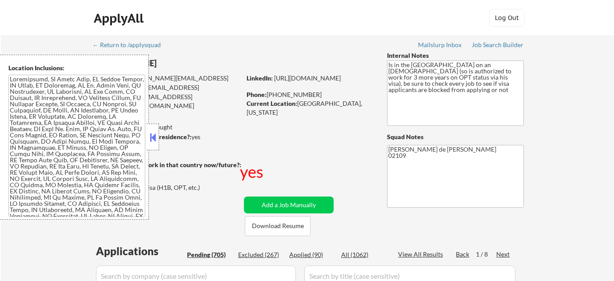
select select ""pending""
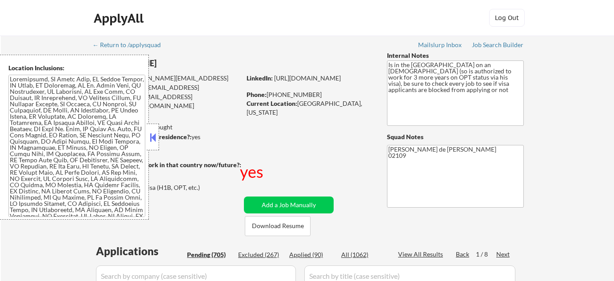
select select ""pending""
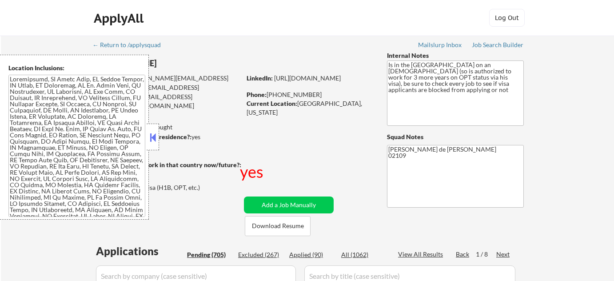
select select ""pending""
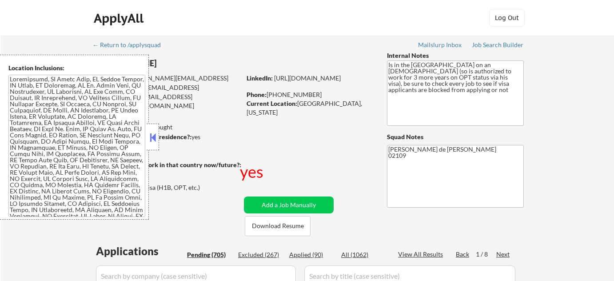
select select ""pending""
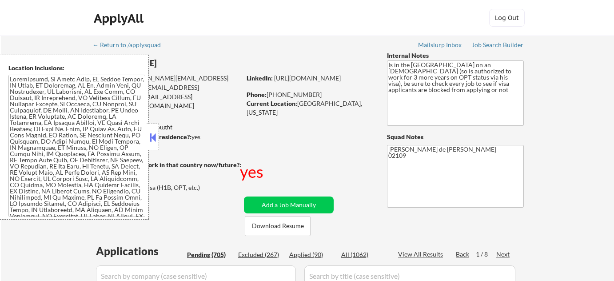
select select ""pending""
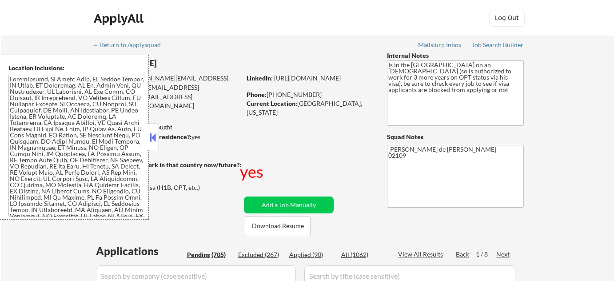
select select ""pending""
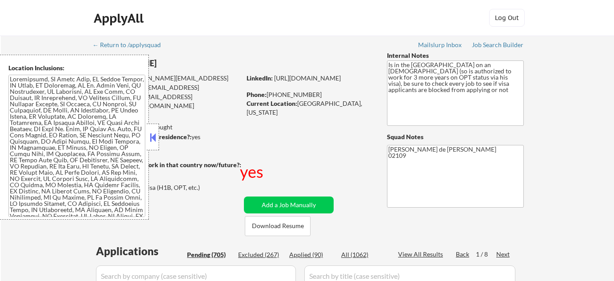
select select ""pending""
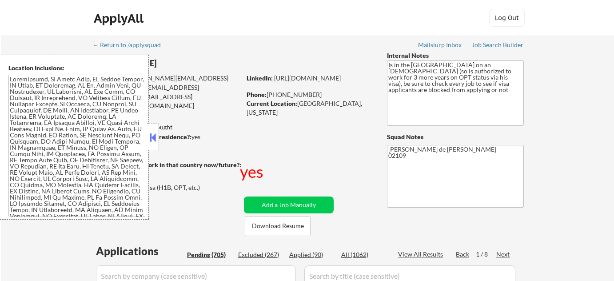
select select ""pending""
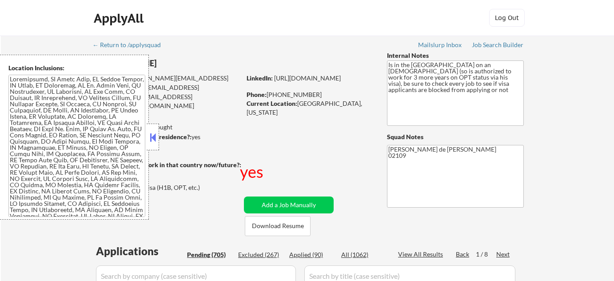
select select ""pending""
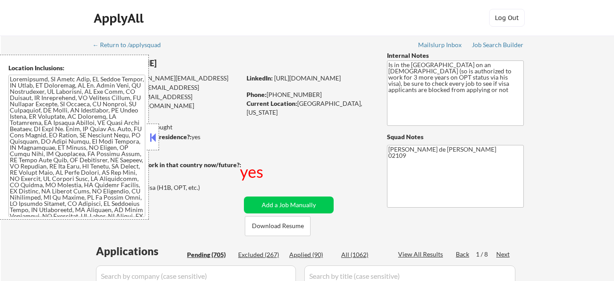
select select ""pending""
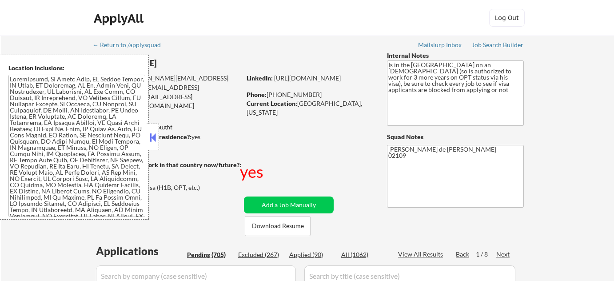
select select ""pending""
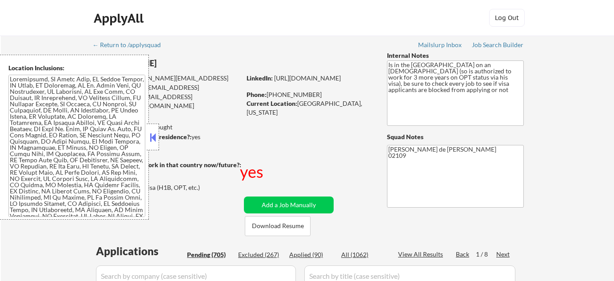
select select ""pending""
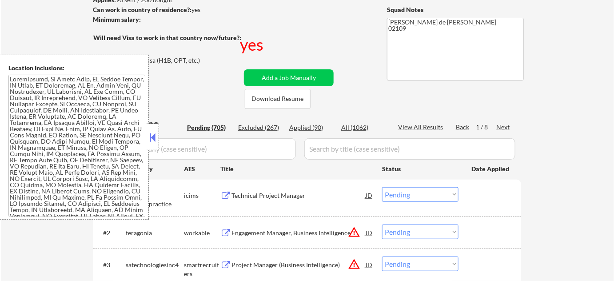
scroll to position [161, 0]
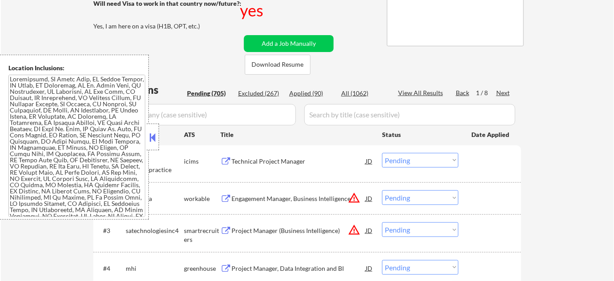
click at [152, 135] on button at bounding box center [153, 137] width 10 height 13
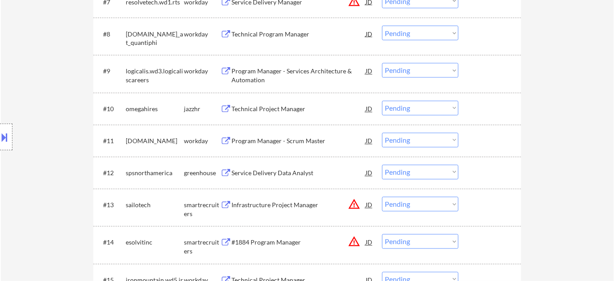
scroll to position [524, 0]
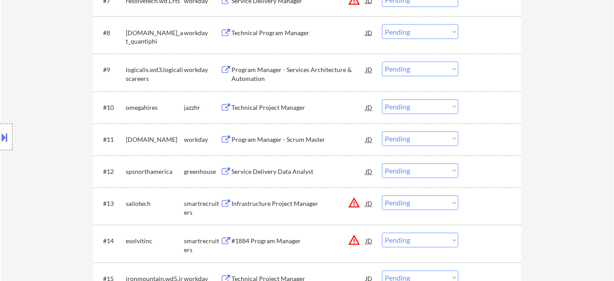
click at [284, 107] on div "Technical Project Manager" at bounding box center [298, 107] width 134 height 9
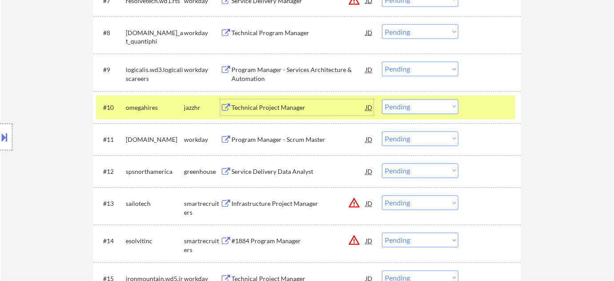
click at [420, 108] on select "Choose an option... Pending Applied Excluded (Questions) Excluded (Expired) Exc…" at bounding box center [420, 106] width 76 height 15
click at [382, 99] on select "Choose an option... Pending Applied Excluded (Questions) Excluded (Expired) Exc…" at bounding box center [420, 106] width 76 height 15
select select ""pending""
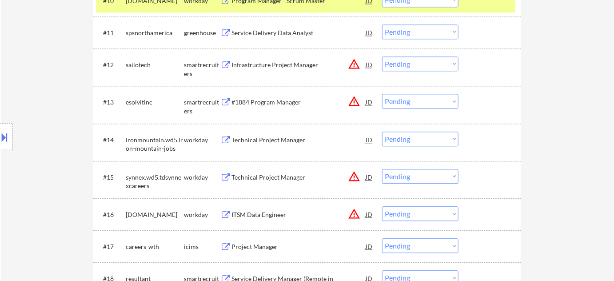
scroll to position [646, 0]
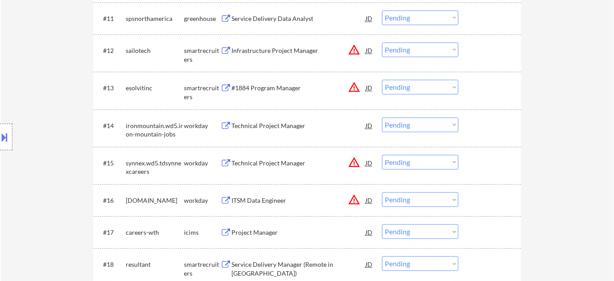
click at [278, 130] on div "Technical Project Manager" at bounding box center [298, 125] width 134 height 16
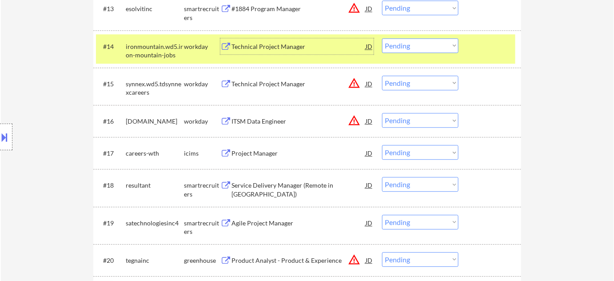
scroll to position [726, 0]
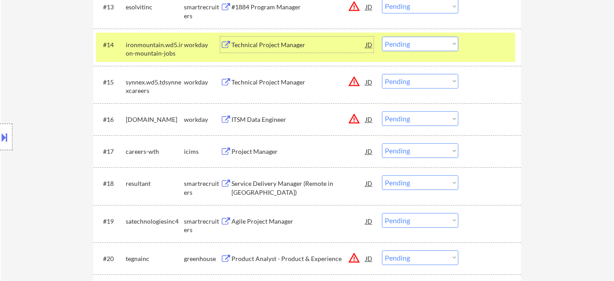
click at [258, 156] on div "Project Manager" at bounding box center [298, 151] width 134 height 16
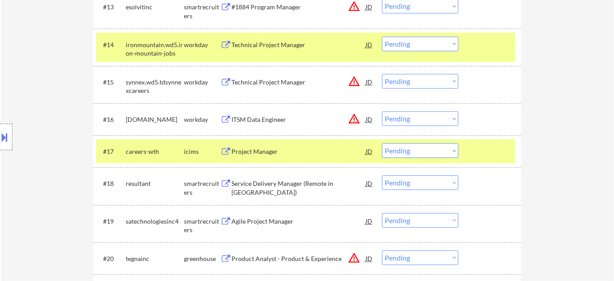
click at [4, 141] on button at bounding box center [5, 137] width 10 height 15
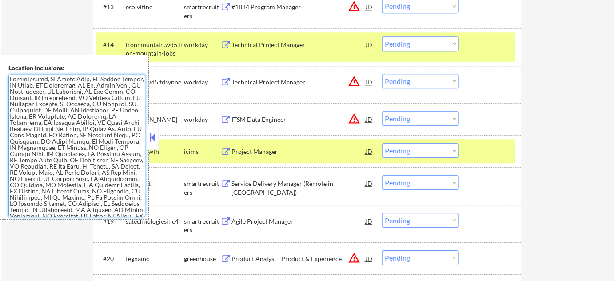
click at [46, 147] on textarea at bounding box center [76, 146] width 137 height 142
click at [147, 137] on div at bounding box center [153, 136] width 12 height 27
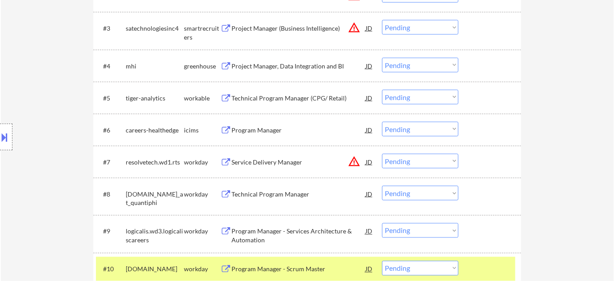
scroll to position [737, 0]
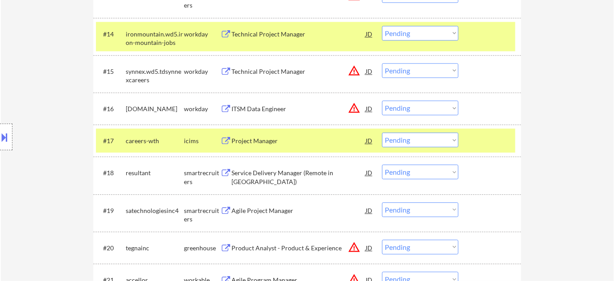
click at [414, 138] on select "Choose an option... Pending Applied Excluded (Questions) Excluded (Expired) Exc…" at bounding box center [420, 139] width 76 height 15
click at [382, 132] on select "Choose an option... Pending Applied Excluded (Questions) Excluded (Expired) Exc…" at bounding box center [420, 139] width 76 height 15
select select ""pending""
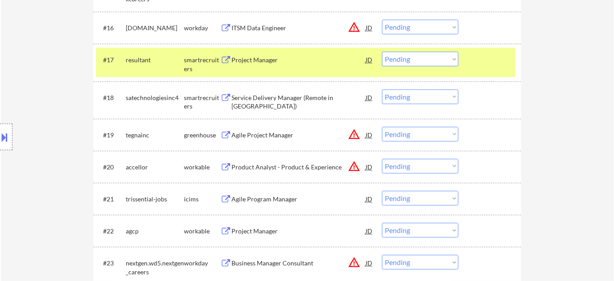
click at [283, 100] on div "Service Delivery Manager (Remote in US)" at bounding box center [298, 101] width 134 height 17
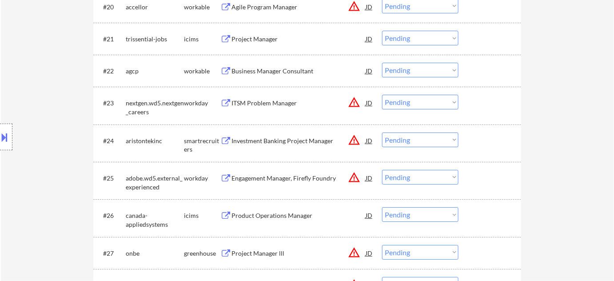
scroll to position [979, 0]
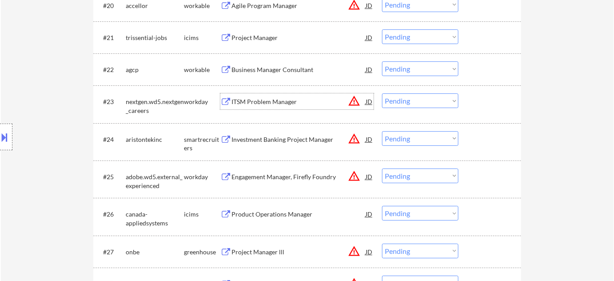
click at [275, 103] on div "ITSM Problem Manager" at bounding box center [298, 101] width 134 height 9
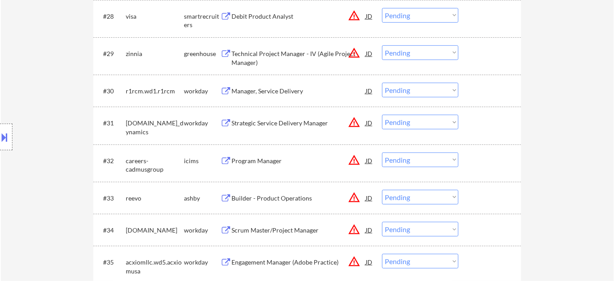
scroll to position [1262, 0]
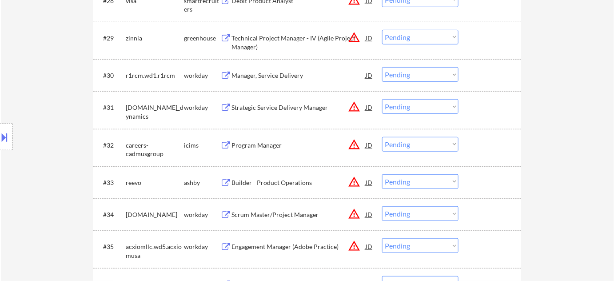
click at [271, 148] on div "Program Manager" at bounding box center [298, 145] width 134 height 9
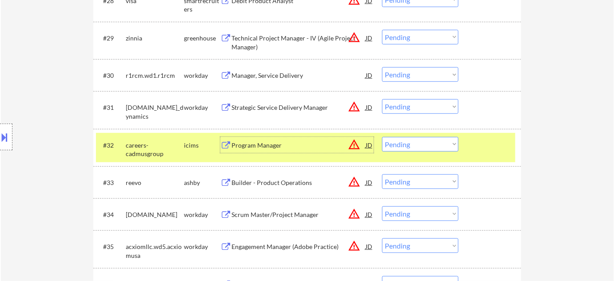
click at [408, 146] on select "Choose an option... Pending Applied Excluded (Questions) Excluded (Expired) Exc…" at bounding box center [420, 144] width 76 height 15
click at [382, 137] on select "Choose an option... Pending Applied Excluded (Questions) Excluded (Expired) Exc…" at bounding box center [420, 144] width 76 height 15
select select ""pending""
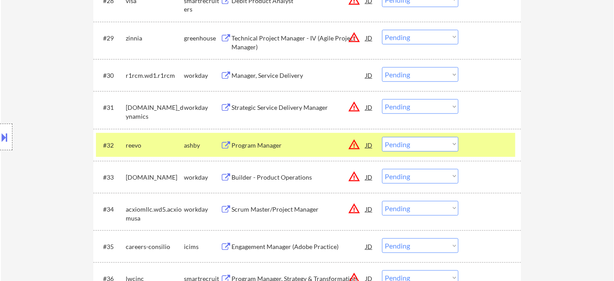
scroll to position [1343, 0]
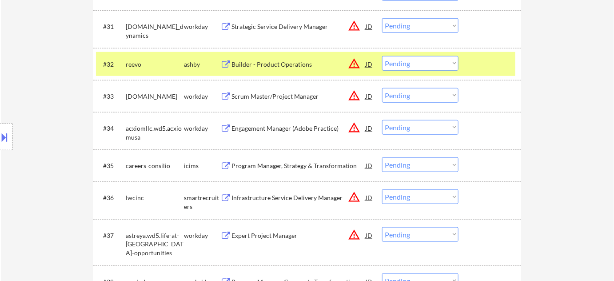
click at [262, 162] on div "Program Manager, Strategy & Transformation" at bounding box center [298, 165] width 134 height 9
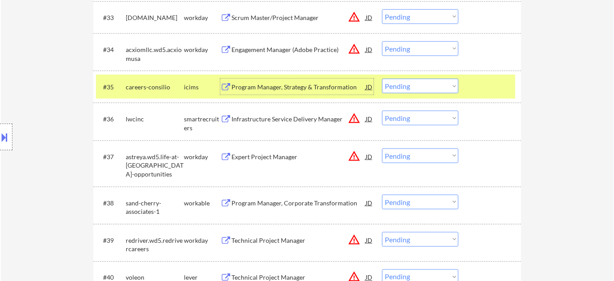
scroll to position [1423, 0]
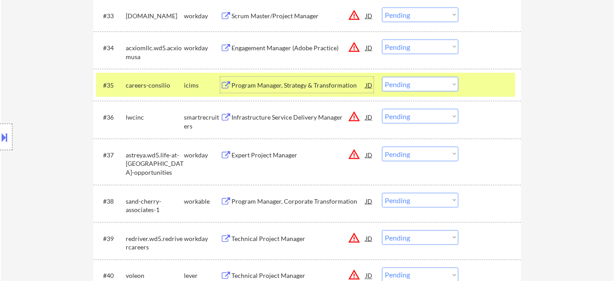
click at [258, 153] on div "Expert Project Manager" at bounding box center [298, 155] width 134 height 9
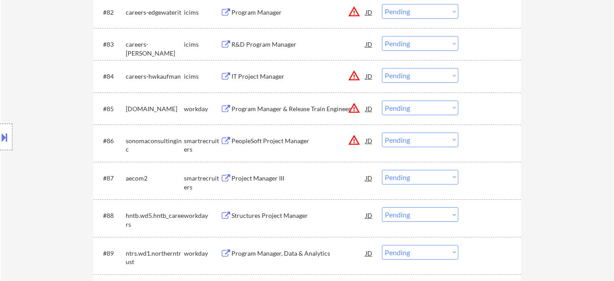
scroll to position [1368, 0]
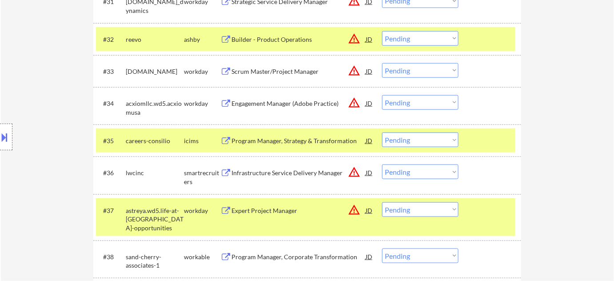
click at [422, 137] on select "Choose an option... Pending Applied Excluded (Questions) Excluded (Expired) Exc…" at bounding box center [420, 139] width 76 height 15
click at [382, 132] on select "Choose an option... Pending Applied Excluded (Questions) Excluded (Expired) Exc…" at bounding box center [420, 139] width 76 height 15
select select ""pending""
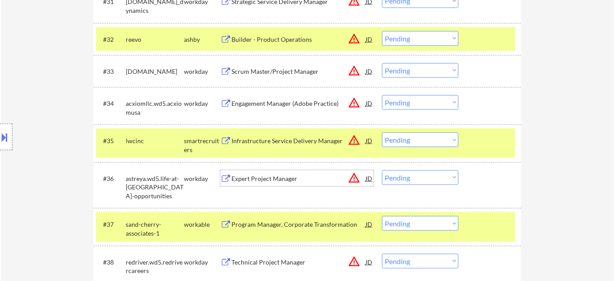
click at [266, 177] on div "Expert Project Manager" at bounding box center [298, 178] width 134 height 9
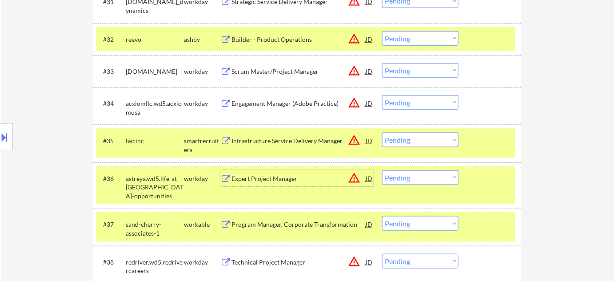
click at [415, 174] on select "Choose an option... Pending Applied Excluded (Questions) Excluded (Expired) Exc…" at bounding box center [420, 177] width 76 height 15
click at [382, 170] on select "Choose an option... Pending Applied Excluded (Questions) Excluded (Expired) Exc…" at bounding box center [420, 177] width 76 height 15
select select ""pending""
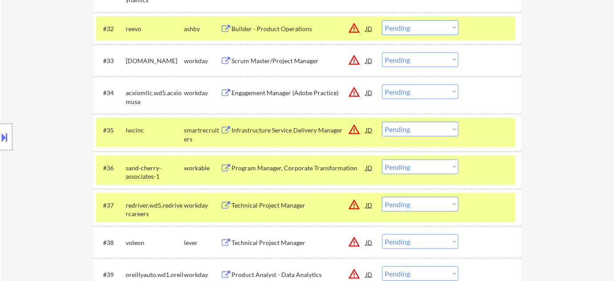
scroll to position [1408, 0]
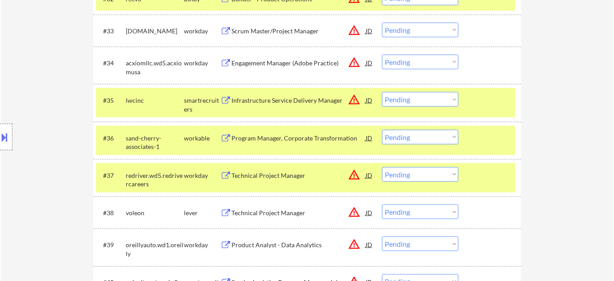
click at [288, 174] on div "Technical Project Manager" at bounding box center [298, 175] width 134 height 9
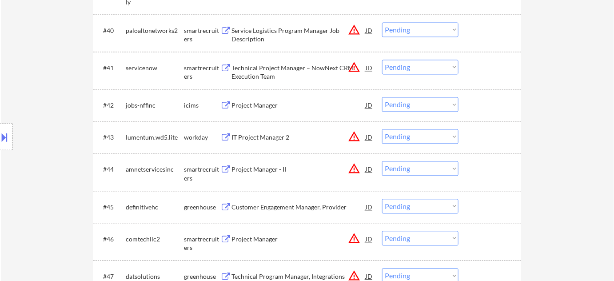
scroll to position [1610, 0]
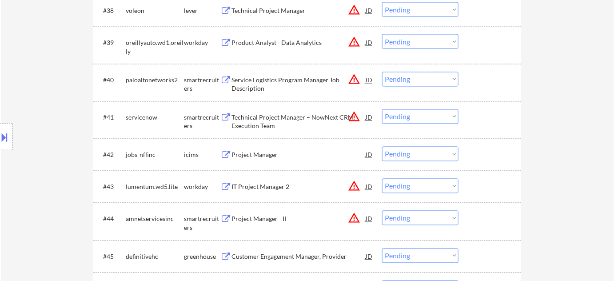
click at [250, 113] on div "Technical Project Manager – NowNext CRM Execution Team" at bounding box center [298, 121] width 134 height 17
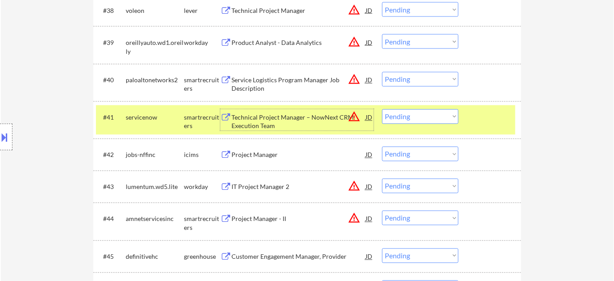
click at [381, 123] on div "#41 servicenow smartrecruiters Technical Project Manager – NowNext CRM Executio…" at bounding box center [305, 119] width 419 height 29
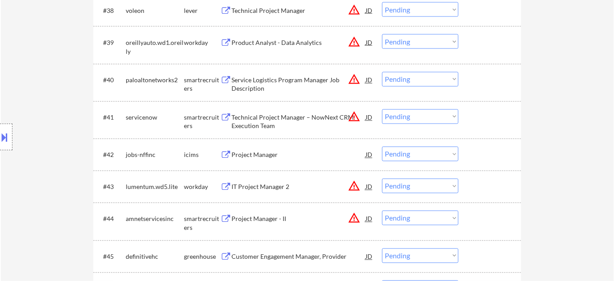
click at [409, 119] on select "Choose an option... Pending Applied Excluded (Questions) Excluded (Expired) Exc…" at bounding box center [420, 116] width 76 height 15
click at [382, 109] on select "Choose an option... Pending Applied Excluded (Questions) Excluded (Expired) Exc…" at bounding box center [420, 116] width 76 height 15
select select ""pending""
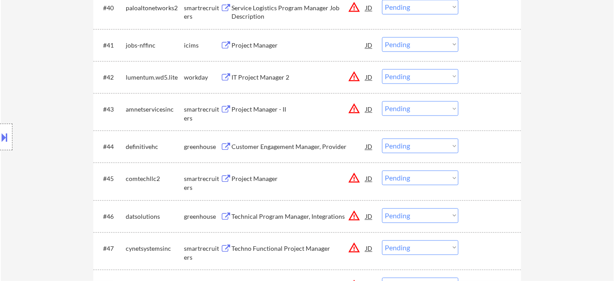
scroll to position [1691, 0]
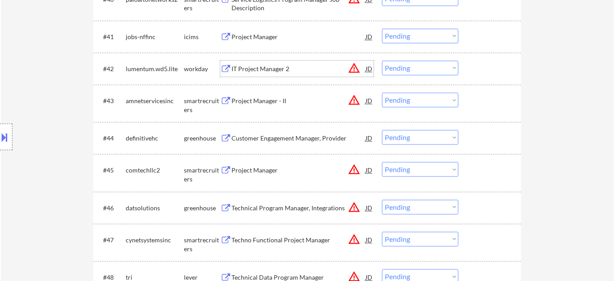
click at [252, 69] on div "IT Project Manager 2" at bounding box center [298, 68] width 134 height 9
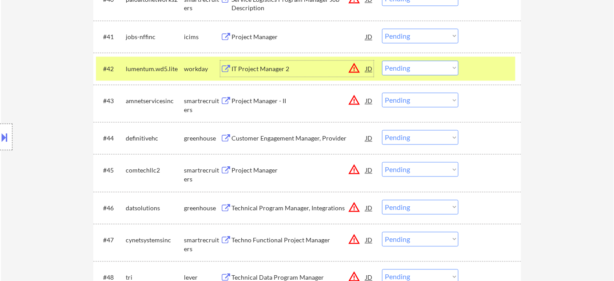
click at [405, 75] on div "#42 lumentum.wd5.lite workday IT Project Manager 2 JD warning_amber Choose an o…" at bounding box center [305, 68] width 419 height 24
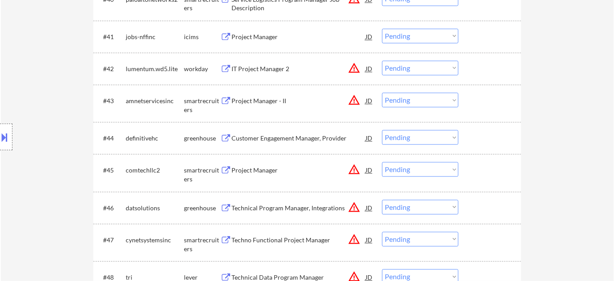
click at [428, 54] on div "#42 lumentum.wd5.lite workday IT Project Manager 2 JD warning_amber Choose an o…" at bounding box center [307, 68] width 428 height 32
click at [425, 65] on select "Choose an option... Pending Applied Excluded (Questions) Excluded (Expired) Exc…" at bounding box center [420, 67] width 76 height 15
click at [382, 60] on select "Choose an option... Pending Applied Excluded (Questions) Excluded (Expired) Exc…" at bounding box center [420, 67] width 76 height 15
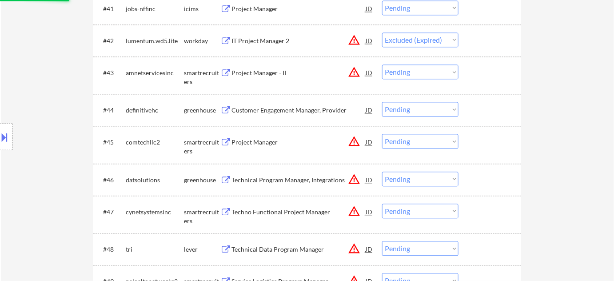
scroll to position [1731, 0]
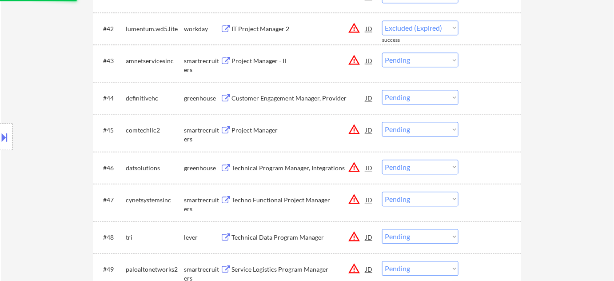
select select ""pending""
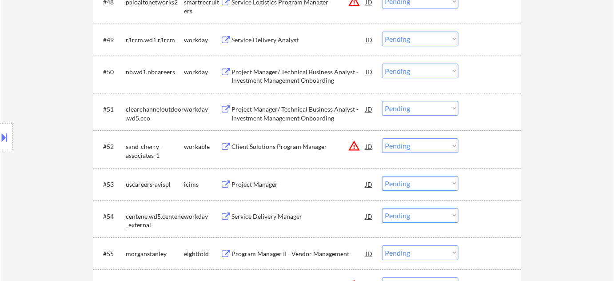
scroll to position [1973, 0]
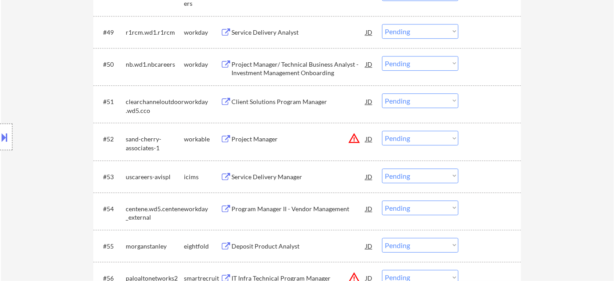
click at [280, 101] on div "Client Solutions Program Manager" at bounding box center [298, 101] width 134 height 9
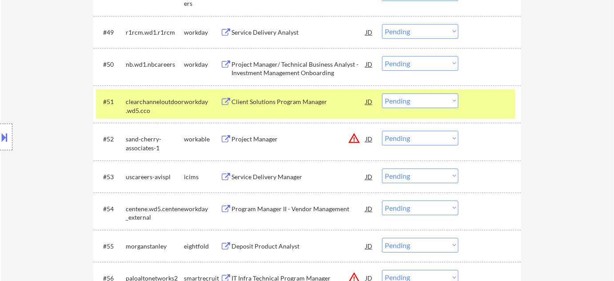
click at [0, 138] on button at bounding box center [5, 137] width 10 height 15
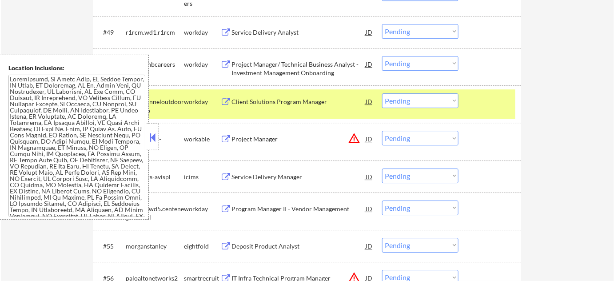
click at [158, 141] on div at bounding box center [153, 136] width 12 height 27
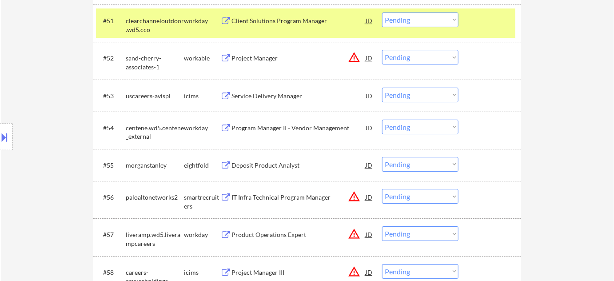
scroll to position [2135, 0]
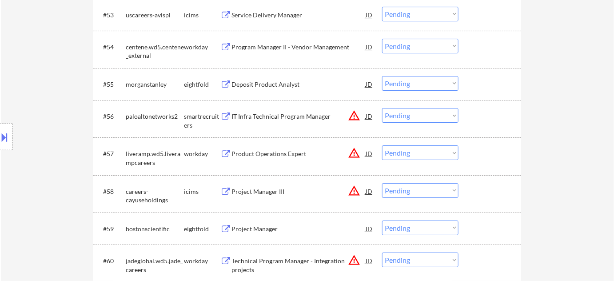
click at [272, 22] on div "Service Delivery Manager" at bounding box center [298, 15] width 134 height 16
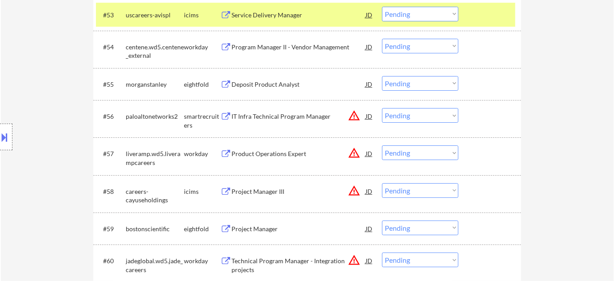
scroll to position [1934, 0]
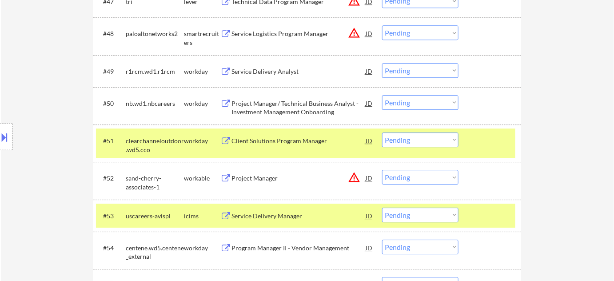
click at [425, 132] on select "Choose an option... Pending Applied Excluded (Questions) Excluded (Expired) Exc…" at bounding box center [420, 139] width 76 height 15
click at [382, 132] on select "Choose an option... Pending Applied Excluded (Questions) Excluded (Expired) Exc…" at bounding box center [420, 139] width 76 height 15
select select ""pending""
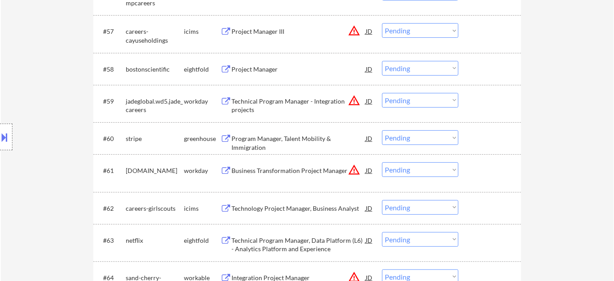
scroll to position [2338, 0]
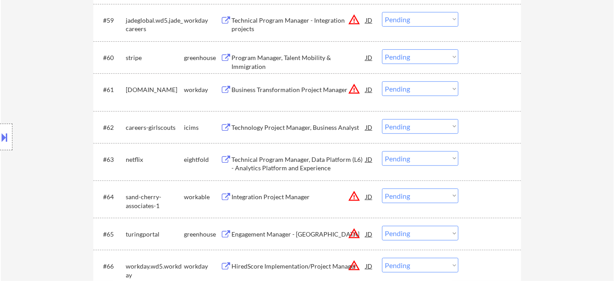
click at [292, 92] on div "Business Transformation Project Manager" at bounding box center [298, 89] width 134 height 9
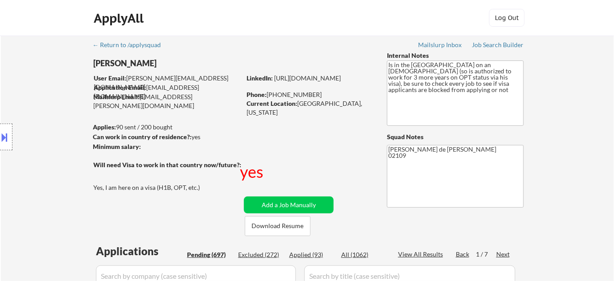
scroll to position [1971, 0]
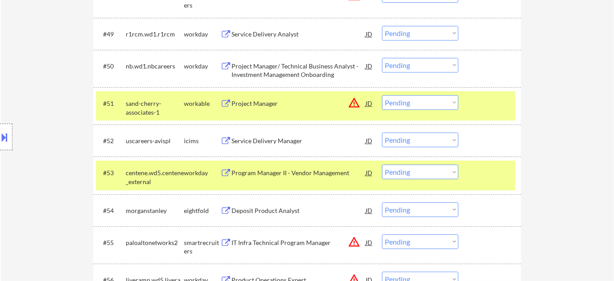
click at [403, 144] on select "Choose an option... Pending Applied Excluded (Questions) Excluded (Expired) Exc…" at bounding box center [420, 139] width 76 height 15
click at [382, 132] on select "Choose an option... Pending Applied Excluded (Questions) Excluded (Expired) Exc…" at bounding box center [420, 139] width 76 height 15
select select ""pending""
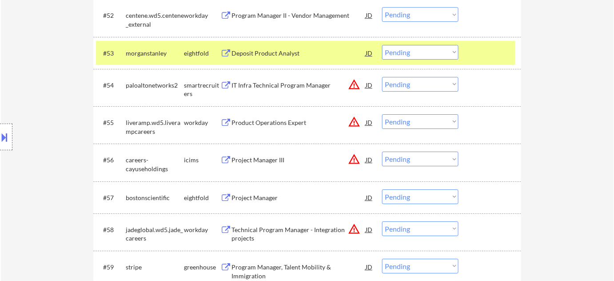
scroll to position [2133, 0]
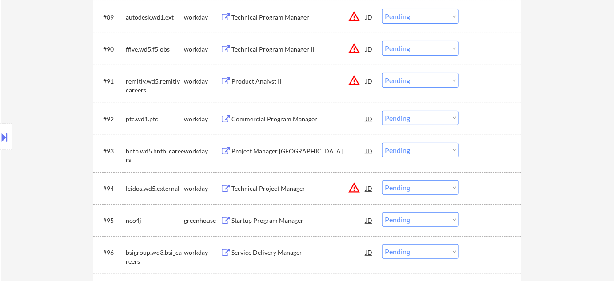
scroll to position [3425, 0]
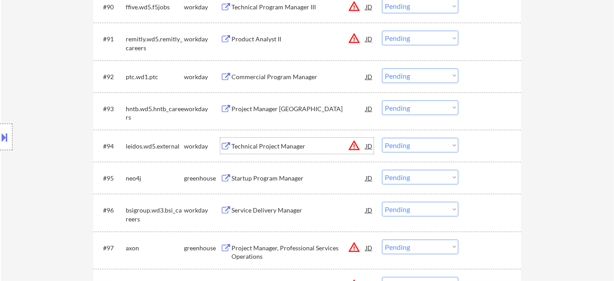
click at [281, 143] on div "Technical Project Manager" at bounding box center [298, 146] width 134 height 9
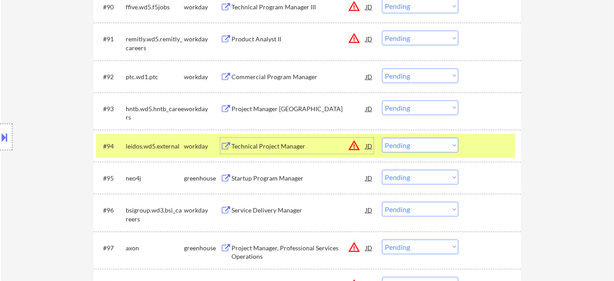
click at [406, 151] on select "Choose an option... Pending Applied Excluded (Questions) Excluded (Expired) Exc…" at bounding box center [420, 145] width 76 height 15
click at [382, 138] on select "Choose an option... Pending Applied Excluded (Questions) Excluded (Expired) Exc…" at bounding box center [420, 145] width 76 height 15
select select ""pending""
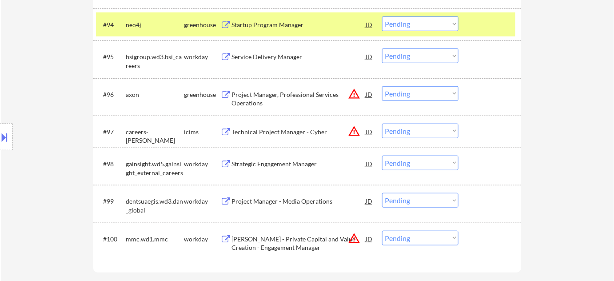
scroll to position [3586, 0]
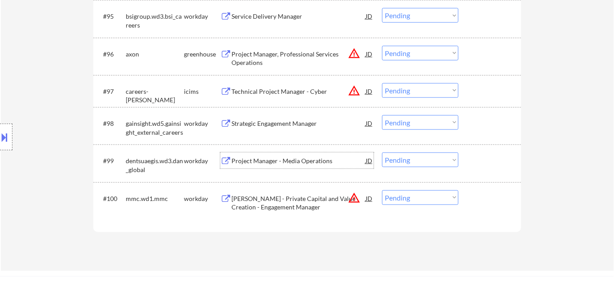
click at [270, 161] on div "Project Manager - Media Operations" at bounding box center [298, 160] width 134 height 9
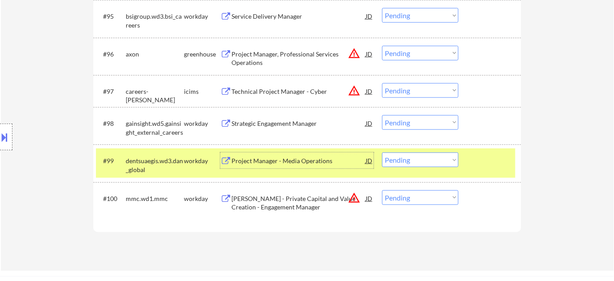
click at [389, 164] on select "Choose an option... Pending Applied Excluded (Questions) Excluded (Expired) Exc…" at bounding box center [420, 159] width 76 height 15
click at [382, 152] on select "Choose an option... Pending Applied Excluded (Questions) Excluded (Expired) Exc…" at bounding box center [420, 159] width 76 height 15
select select ""pending""
click at [304, 199] on div "Project Manager- Configuration Services" at bounding box center [298, 198] width 134 height 9
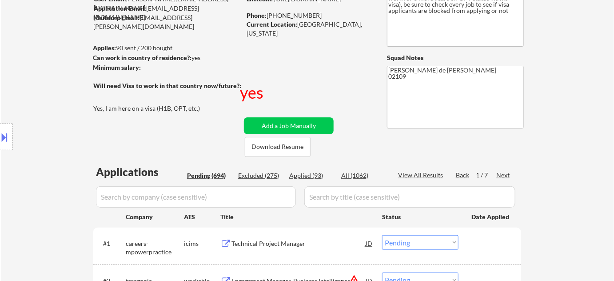
scroll to position [80, 0]
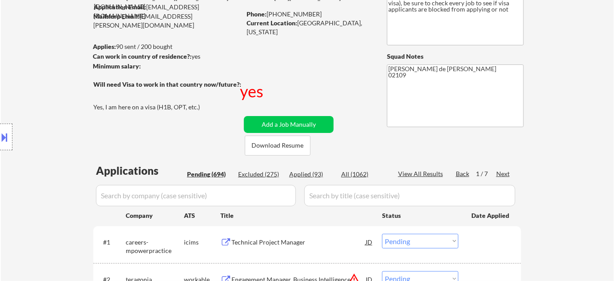
click at [494, 173] on div "1 / 7" at bounding box center [486, 173] width 20 height 9
click at [504, 175] on div "Next" at bounding box center [503, 173] width 14 height 9
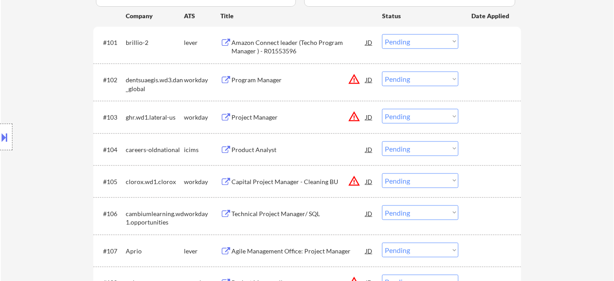
scroll to position [282, 0]
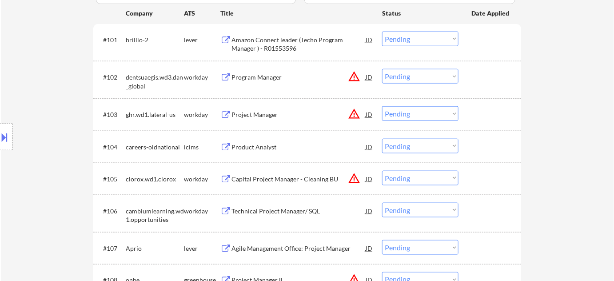
click at [251, 119] on div "Project Manager" at bounding box center [298, 114] width 134 height 16
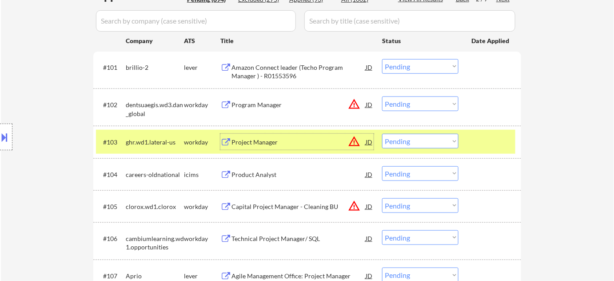
scroll to position [242, 0]
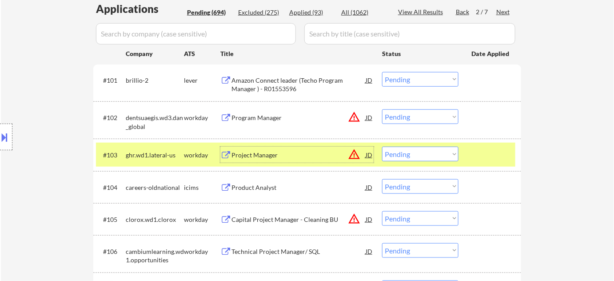
click at [227, 36] on input "input" at bounding box center [196, 33] width 200 height 21
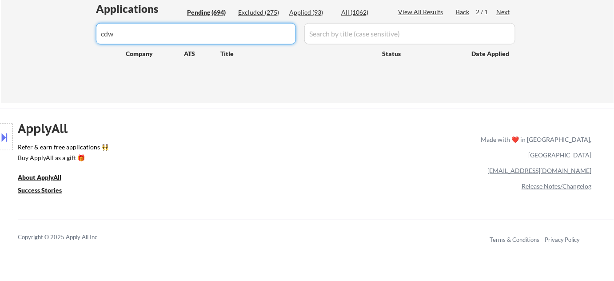
type input "cdw"
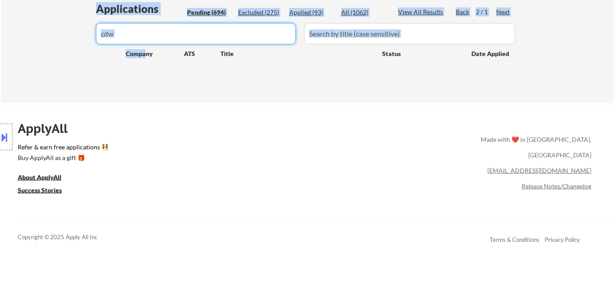
click at [0, 41] on div "← Return to /applysquad Mailslurp Inbox Job Search Builder Ankit Malviya User E…" at bounding box center [307, 158] width 614 height 800
click at [253, 37] on input "input" at bounding box center [196, 33] width 200 height 21
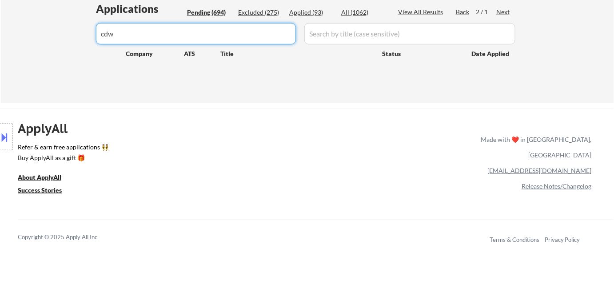
drag, startPoint x: 209, startPoint y: 35, endPoint x: 0, endPoint y: 35, distance: 208.7
click at [0, 35] on div "← Return to /applysquad Mailslurp Inbox Job Search Builder Ankit Malviya User E…" at bounding box center [307, 158] width 614 height 800
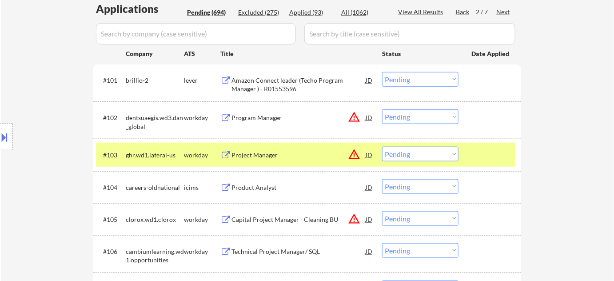
click at [142, 27] on input "input" at bounding box center [196, 33] width 200 height 21
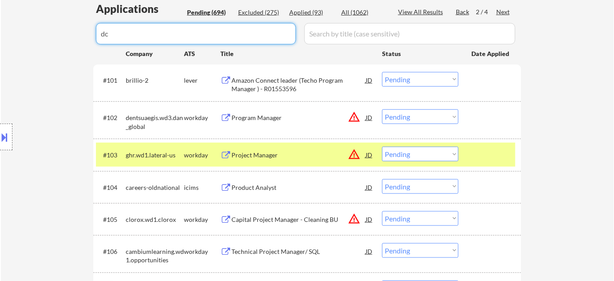
type input "d"
type input "cdw"
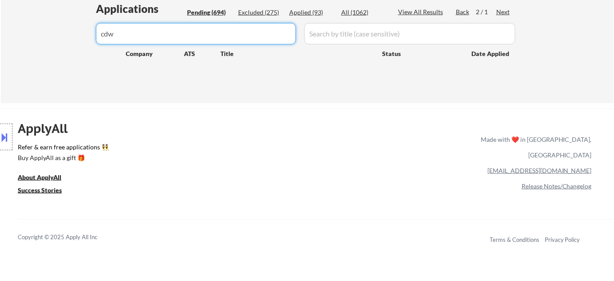
drag, startPoint x: 1, startPoint y: 60, endPoint x: 0, endPoint y: 51, distance: 9.8
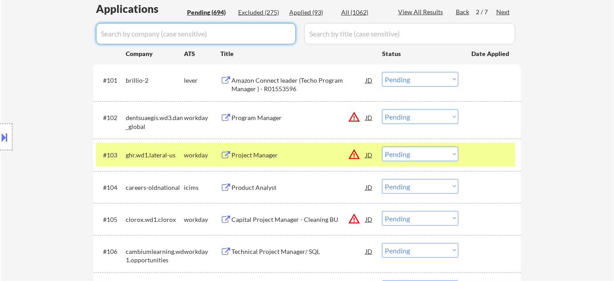
click at [187, 36] on input "input" at bounding box center [196, 33] width 200 height 21
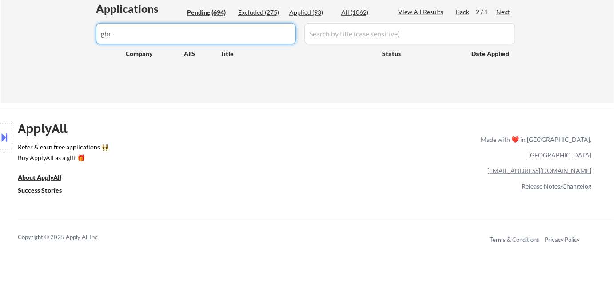
drag, startPoint x: 100, startPoint y: 33, endPoint x: 55, endPoint y: 33, distance: 44.8
type input "late"
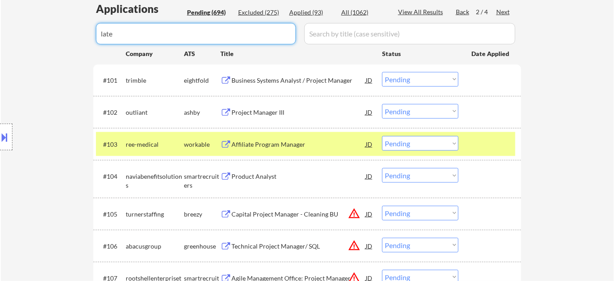
drag, startPoint x: 64, startPoint y: 33, endPoint x: 0, endPoint y: 32, distance: 63.9
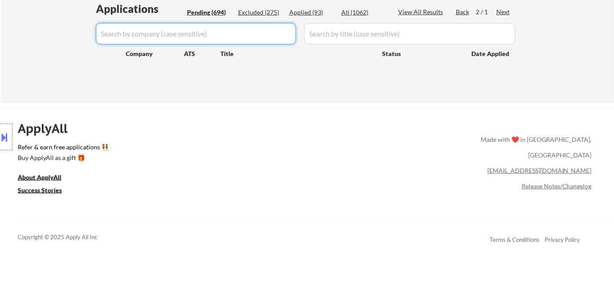
click at [217, 12] on div "Pending (694)" at bounding box center [209, 12] width 44 height 9
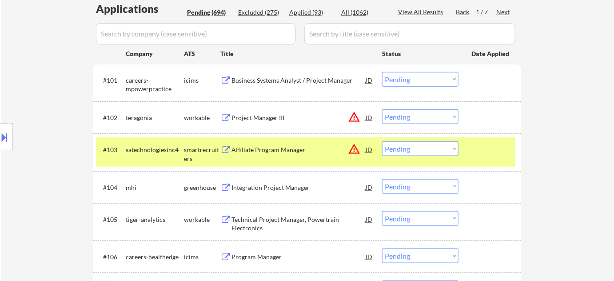
click at [503, 10] on div "Next" at bounding box center [503, 12] width 14 height 9
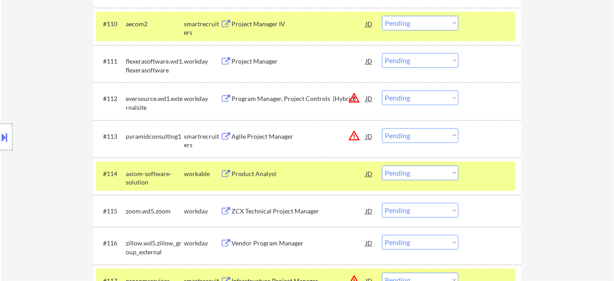
scroll to position [605, 0]
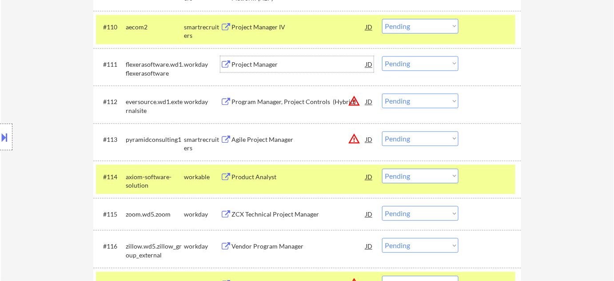
click at [255, 65] on div "Project Manager" at bounding box center [298, 64] width 134 height 9
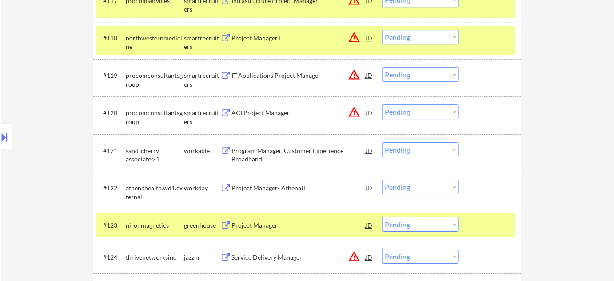
scroll to position [928, 0]
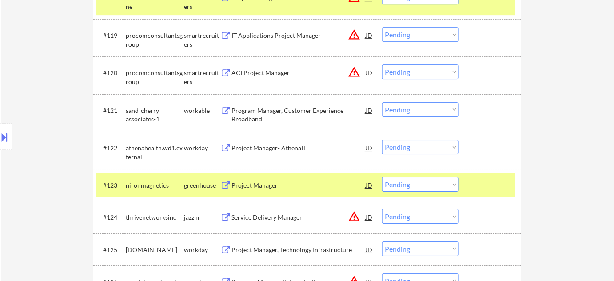
click at [268, 152] on div "Project Manager- AthenaIT" at bounding box center [298, 147] width 134 height 16
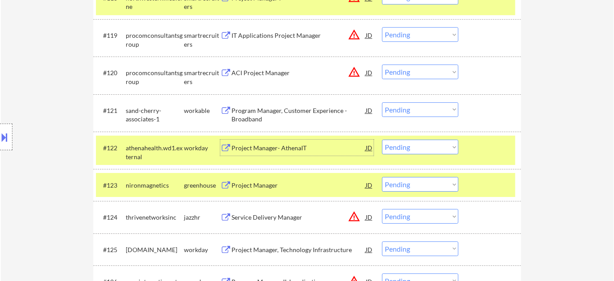
click at [434, 143] on select "Choose an option... Pending Applied Excluded (Questions) Excluded (Expired) Exc…" at bounding box center [420, 146] width 76 height 15
click at [382, 139] on select "Choose an option... Pending Applied Excluded (Questions) Excluded (Expired) Exc…" at bounding box center [420, 146] width 76 height 15
select select ""pending""
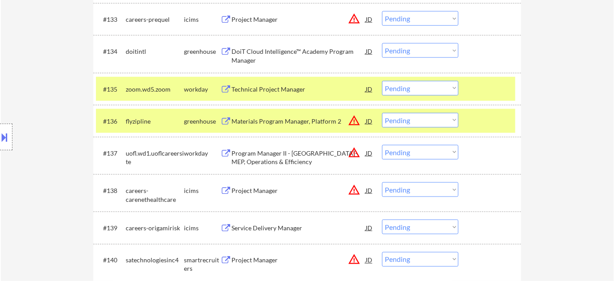
scroll to position [1453, 0]
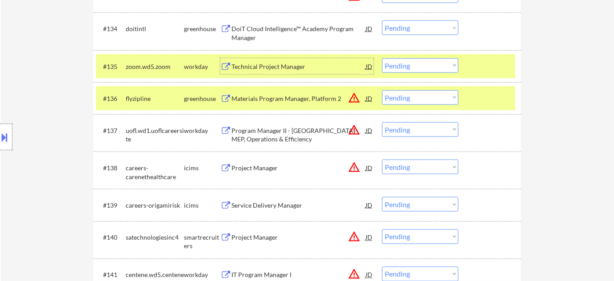
click at [285, 65] on div "Technical Project Manager" at bounding box center [298, 66] width 134 height 9
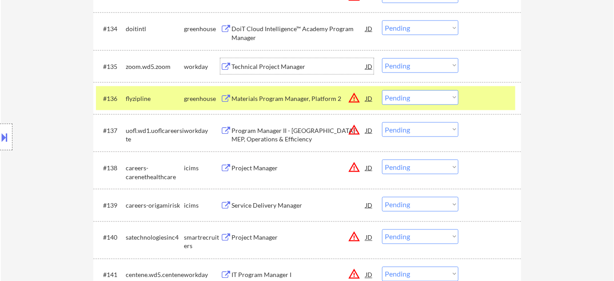
click at [452, 65] on select "Choose an option... Pending Applied Excluded (Questions) Excluded (Expired) Exc…" at bounding box center [420, 65] width 76 height 15
click at [382, 58] on select "Choose an option... Pending Applied Excluded (Questions) Excluded (Expired) Exc…" at bounding box center [420, 65] width 76 height 15
select select ""pending""
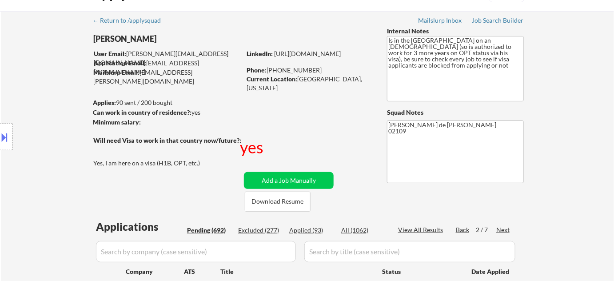
scroll to position [0, 0]
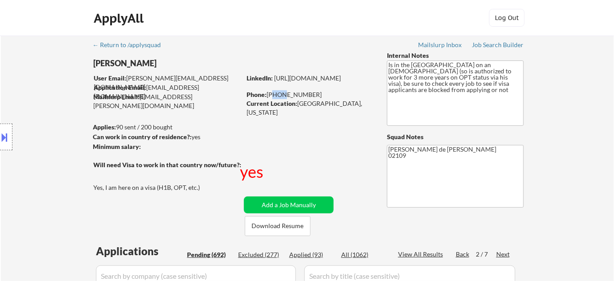
drag, startPoint x: 269, startPoint y: 95, endPoint x: 277, endPoint y: 93, distance: 8.7
click at [281, 94] on div "Phone: 763-313-8241" at bounding box center [309, 94] width 126 height 9
click at [269, 91] on div "Phone: 763-313-8241" at bounding box center [309, 94] width 126 height 9
drag, startPoint x: 269, startPoint y: 92, endPoint x: 342, endPoint y: 93, distance: 73.7
click at [342, 93] on div "Phone: 763-313-8241" at bounding box center [309, 94] width 126 height 9
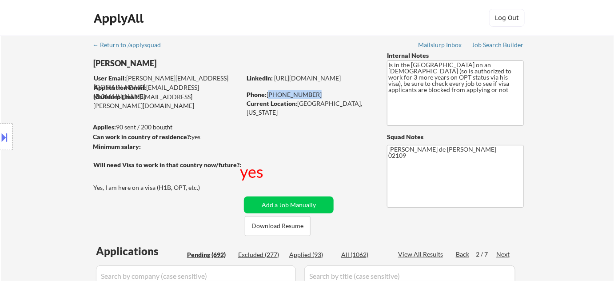
copy div "763-313-8241"
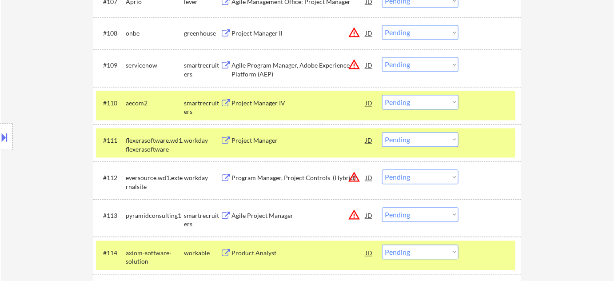
click at [404, 142] on select "Choose an option... Pending Applied Excluded (Questions) Excluded (Expired) Exc…" at bounding box center [420, 139] width 76 height 15
click at [382, 132] on select "Choose an option... Pending Applied Excluded (Questions) Excluded (Expired) Exc…" at bounding box center [420, 139] width 76 height 15
select select ""pending""
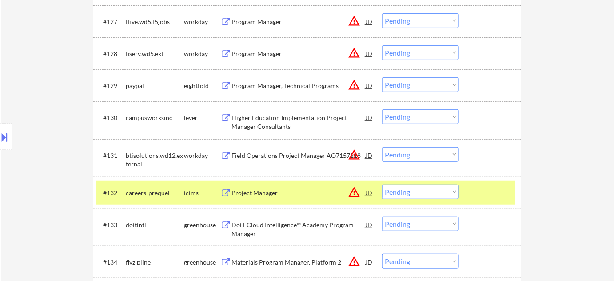
scroll to position [1255, 0]
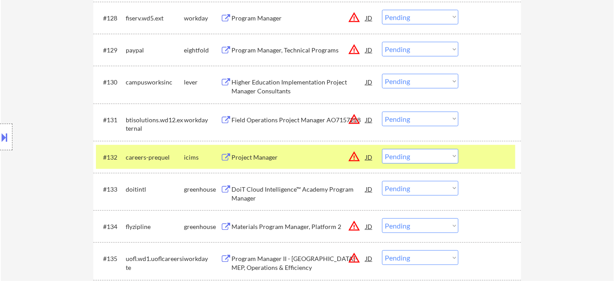
click at [321, 119] on div "Field Operations Project Manager AO7157218" at bounding box center [298, 119] width 134 height 9
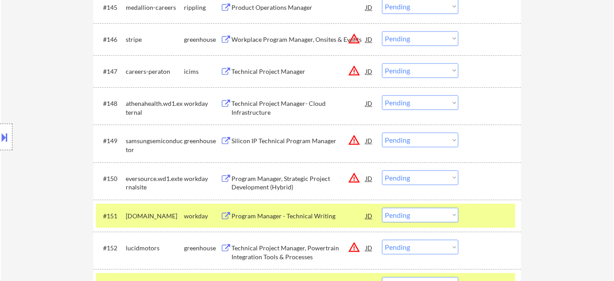
scroll to position [1861, 0]
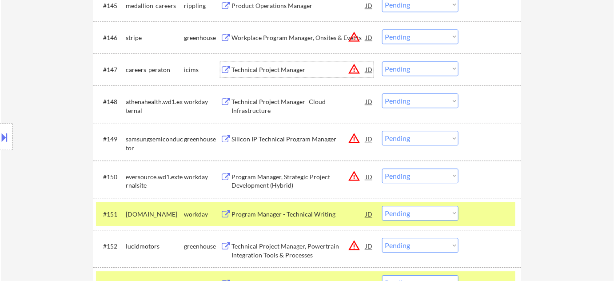
click at [279, 69] on div "Technical Project Manager" at bounding box center [298, 69] width 134 height 9
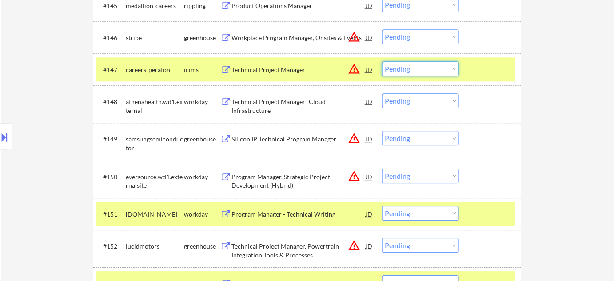
click at [413, 72] on select "Choose an option... Pending Applied Excluded (Questions) Excluded (Expired) Exc…" at bounding box center [420, 68] width 76 height 15
click at [382, 61] on select "Choose an option... Pending Applied Excluded (Questions) Excluded (Expired) Exc…" at bounding box center [420, 68] width 76 height 15
select select ""pending""
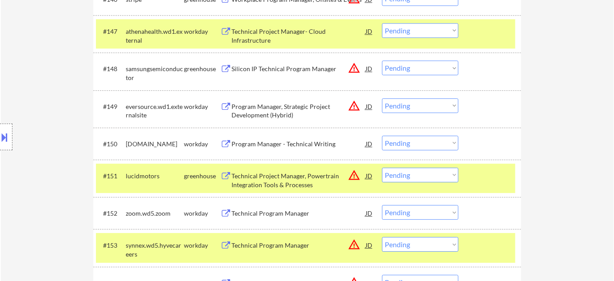
scroll to position [1901, 0]
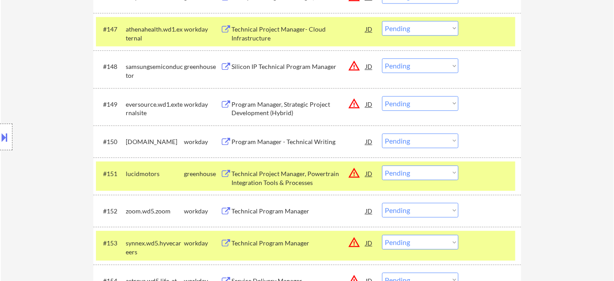
click at [279, 103] on div "Program Manager, Strategic Project Development (Hybrid)" at bounding box center [298, 108] width 134 height 17
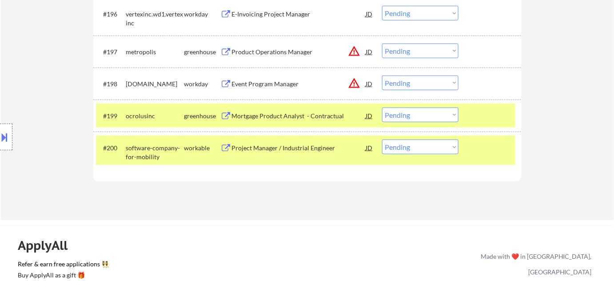
scroll to position [3627, 0]
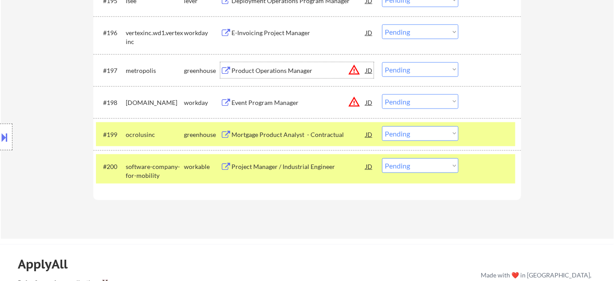
click at [260, 71] on div "Product Operations Manager" at bounding box center [298, 70] width 134 height 9
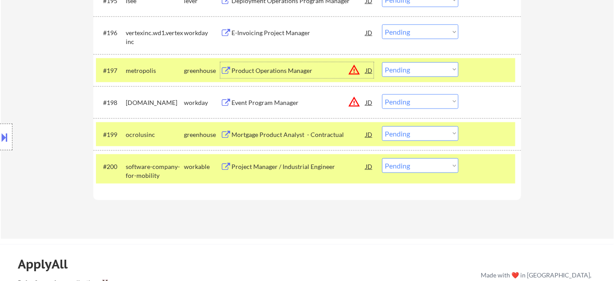
click at [0, 141] on button at bounding box center [5, 137] width 10 height 15
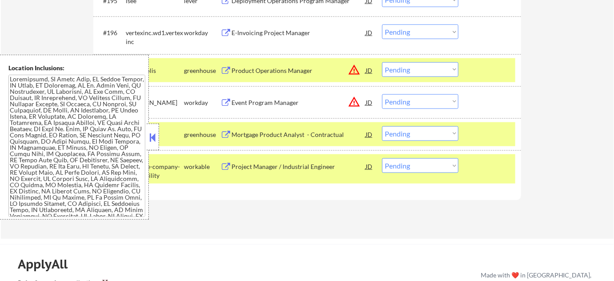
scroll to position [300, 0]
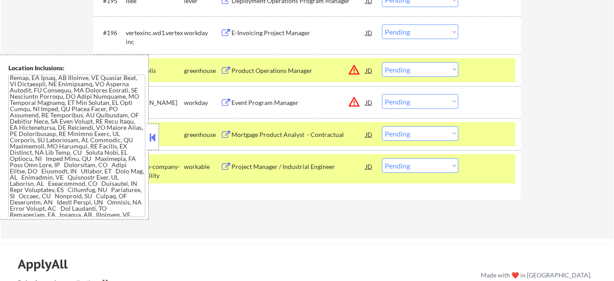
click at [155, 135] on button at bounding box center [153, 137] width 10 height 13
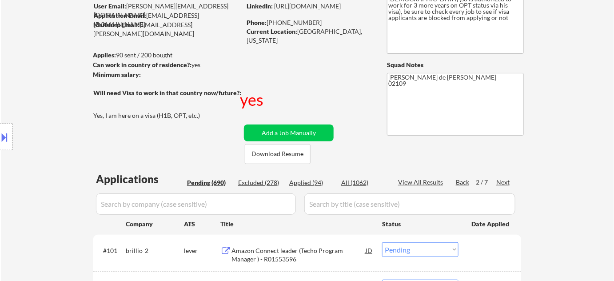
scroll to position [80, 0]
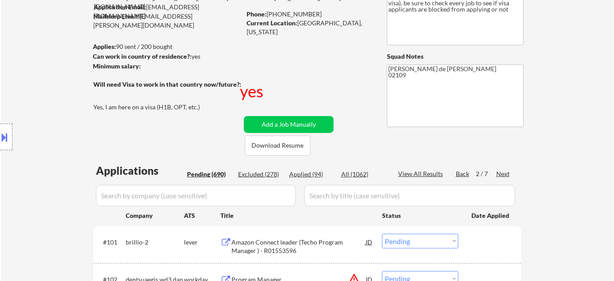
click at [508, 171] on div "Next" at bounding box center [503, 173] width 14 height 9
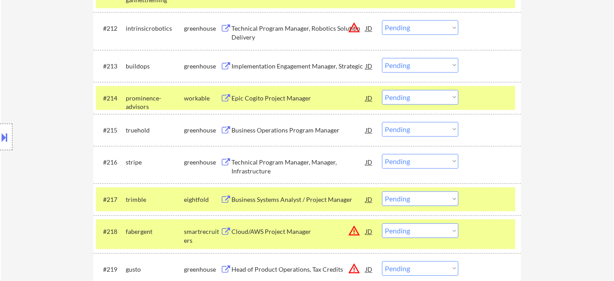
scroll to position [686, 0]
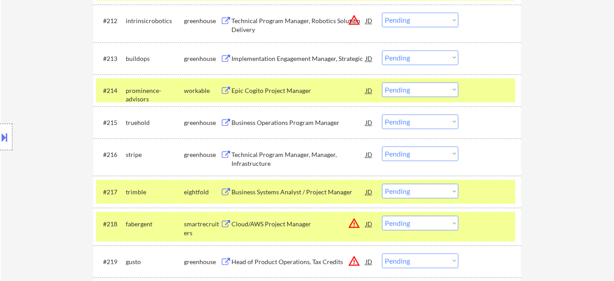
click at [296, 123] on div "Business Operations Program Manager" at bounding box center [298, 122] width 134 height 9
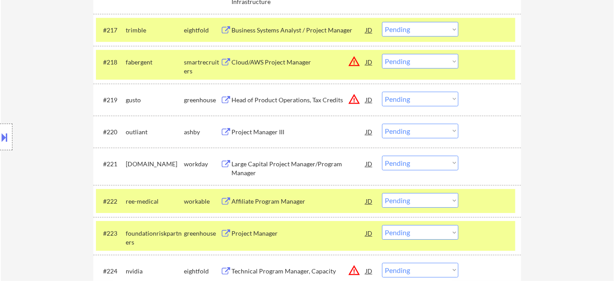
scroll to position [928, 0]
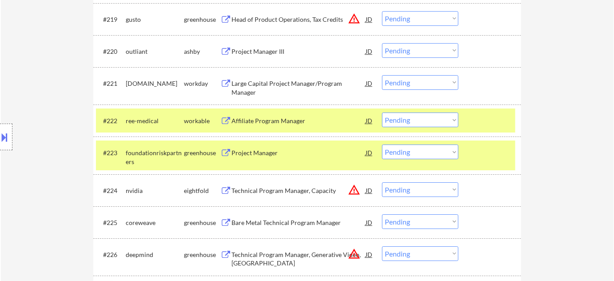
click at [262, 151] on div "Project Manager" at bounding box center [298, 152] width 134 height 9
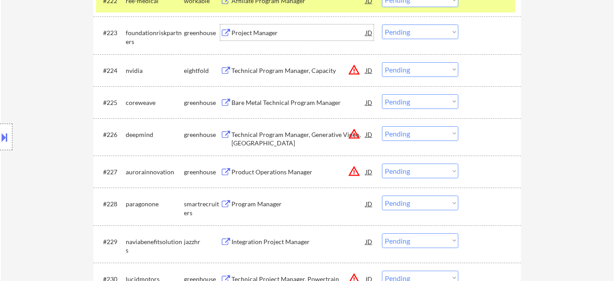
scroll to position [1049, 0]
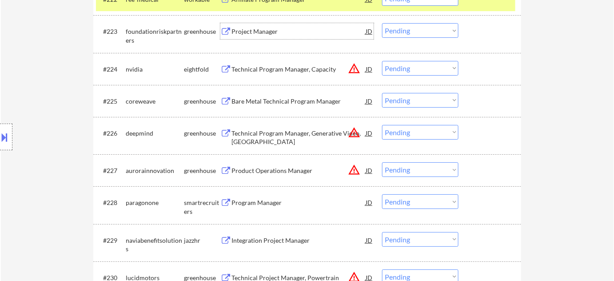
click at [281, 127] on div "Technical Program Manager, Generative Video, US" at bounding box center [298, 135] width 134 height 21
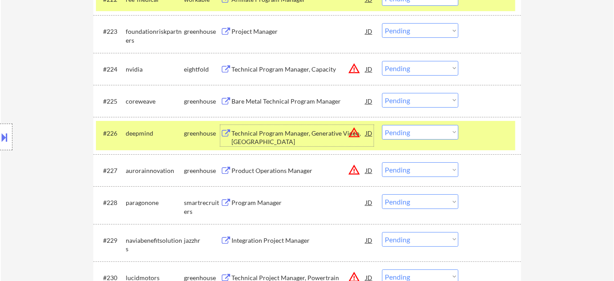
click at [8, 150] on div at bounding box center [6, 136] width 12 height 27
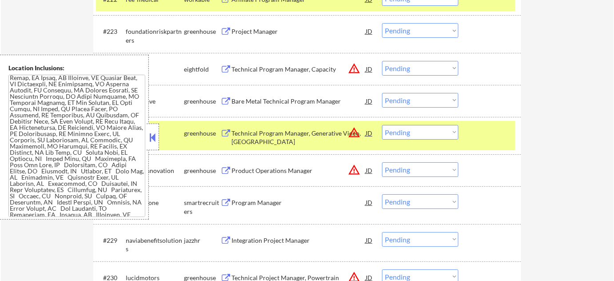
scroll to position [1046, 0]
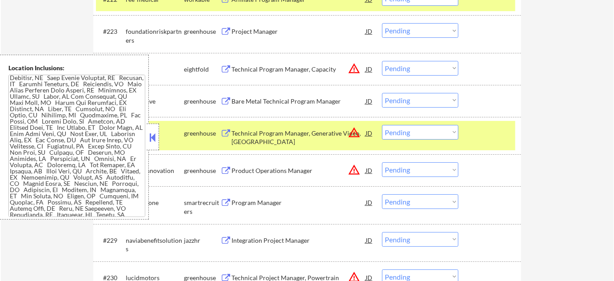
click at [149, 133] on button at bounding box center [153, 137] width 10 height 13
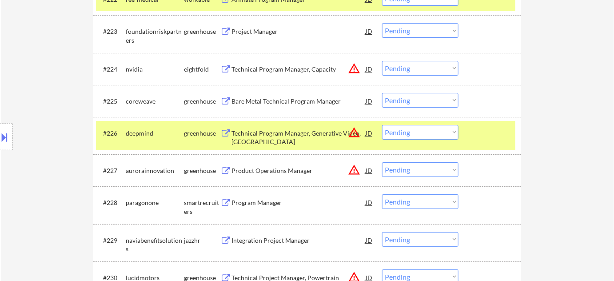
drag, startPoint x: 452, startPoint y: 130, endPoint x: 444, endPoint y: 133, distance: 8.7
click at [452, 130] on select "Choose an option... Pending Applied Excluded (Questions) Excluded (Expired) Exc…" at bounding box center [420, 132] width 76 height 15
click at [382, 125] on select "Choose an option... Pending Applied Excluded (Questions) Excluded (Expired) Exc…" at bounding box center [420, 132] width 76 height 15
select select ""pending""
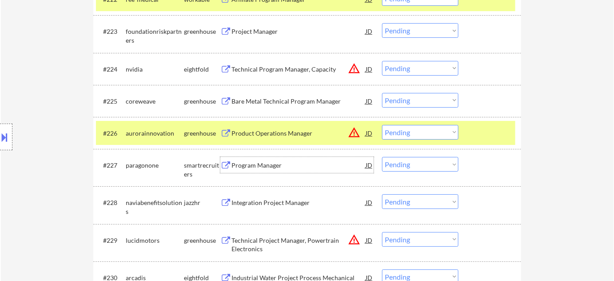
click at [263, 163] on div "Program Manager" at bounding box center [298, 165] width 134 height 9
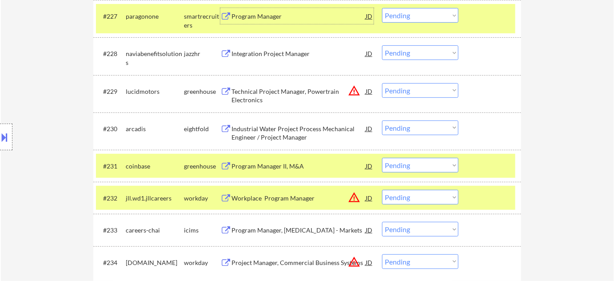
scroll to position [1211, 0]
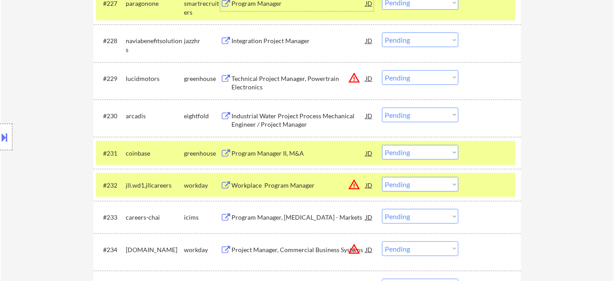
click at [249, 71] on div "Technical Project Manager, Powertrain Electronics" at bounding box center [298, 80] width 134 height 21
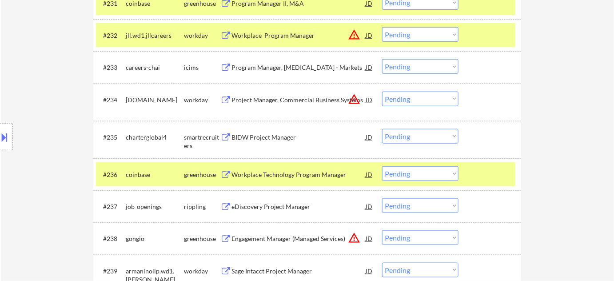
scroll to position [1372, 0]
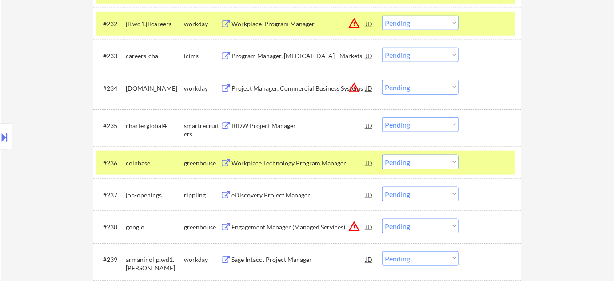
click at [278, 120] on div "BIDW Project Manager" at bounding box center [298, 125] width 134 height 16
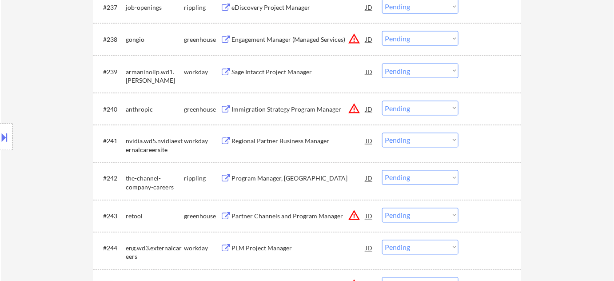
scroll to position [1574, 0]
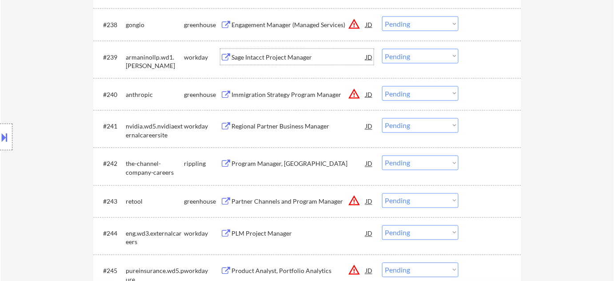
click at [285, 51] on div "Sage Intacct Project Manager" at bounding box center [298, 57] width 134 height 16
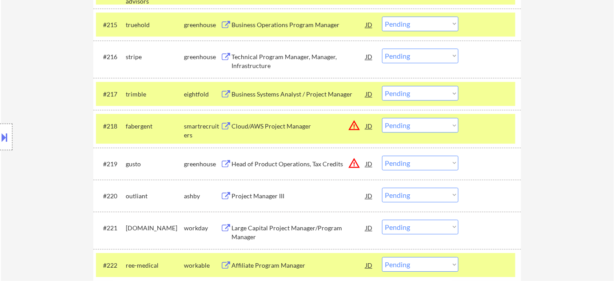
scroll to position [0, 0]
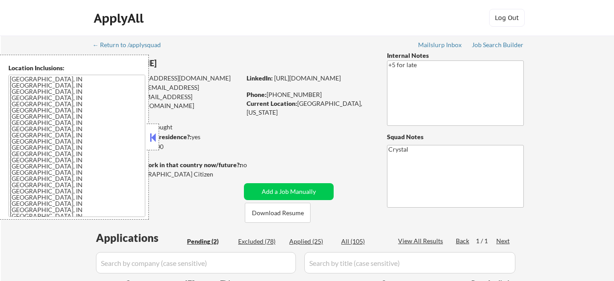
select select ""pending""
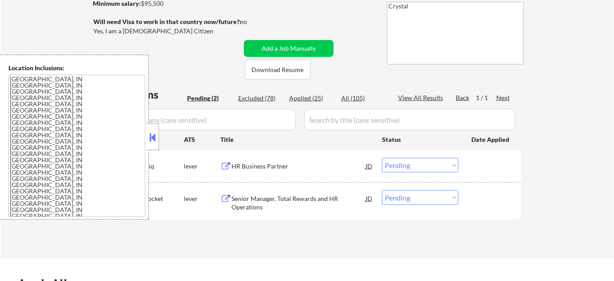
scroll to position [161, 0]
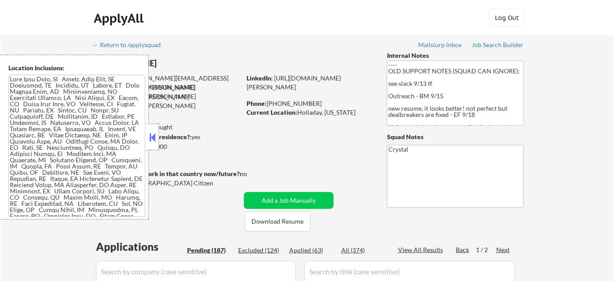
select select ""pending""
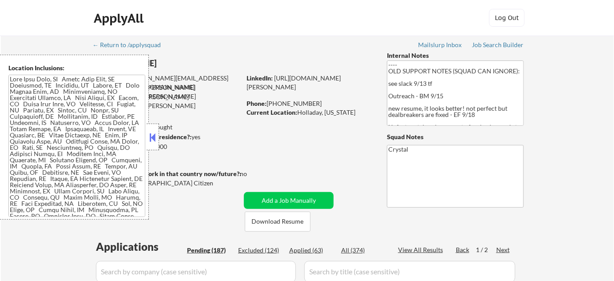
select select ""pending""
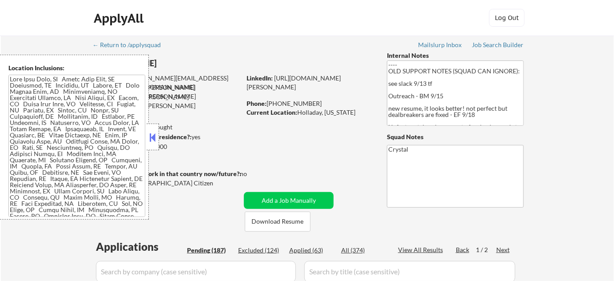
select select ""pending""
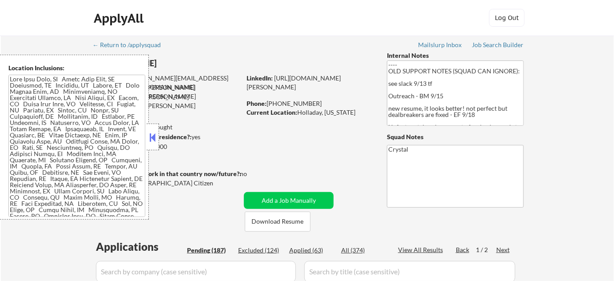
select select ""pending""
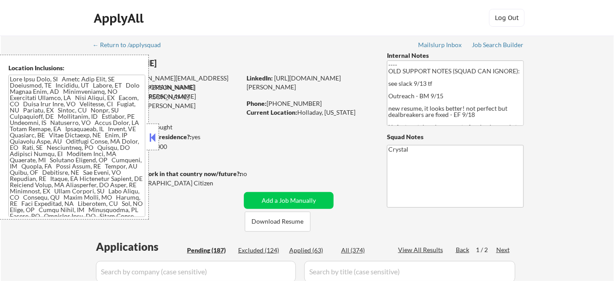
select select ""pending""
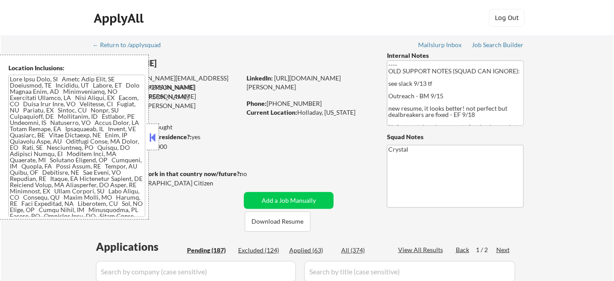
select select ""pending""
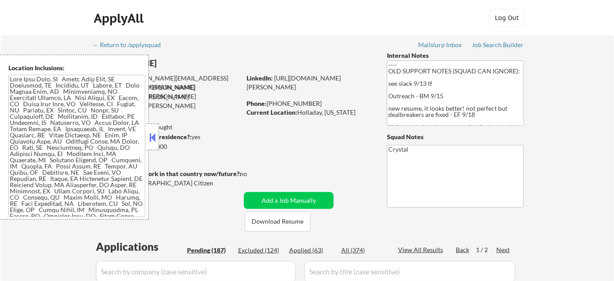
select select ""pending""
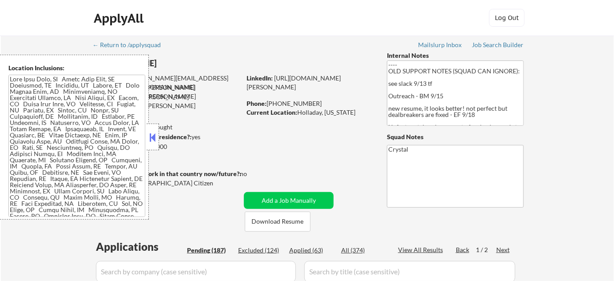
select select ""pending""
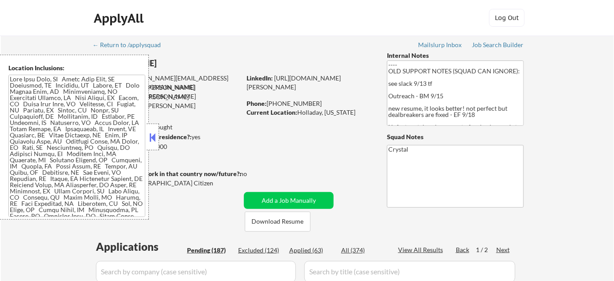
select select ""pending""
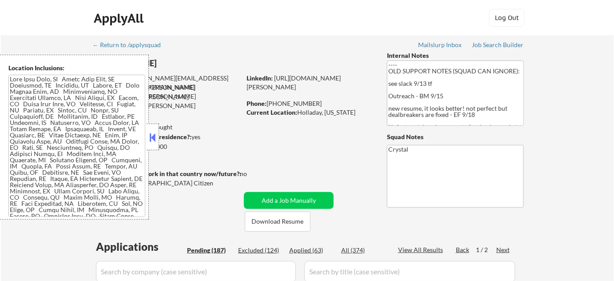
select select ""pending""
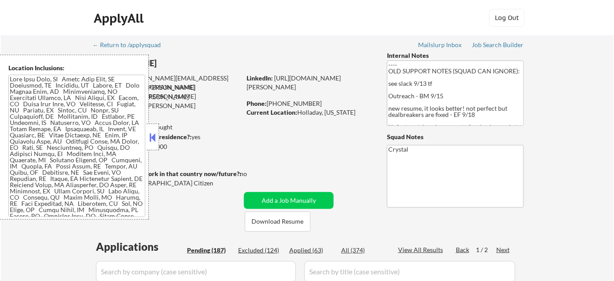
select select ""pending""
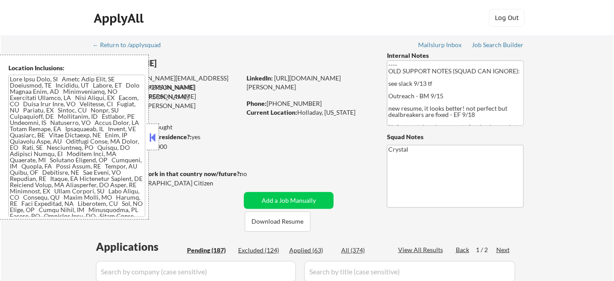
select select ""pending""
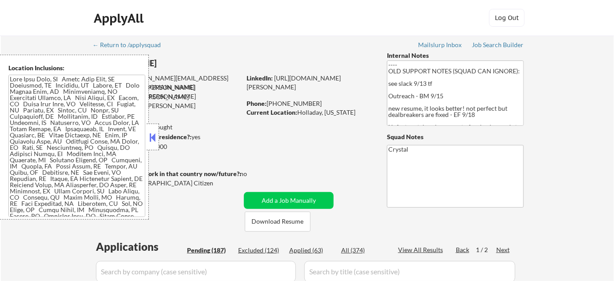
select select ""pending""
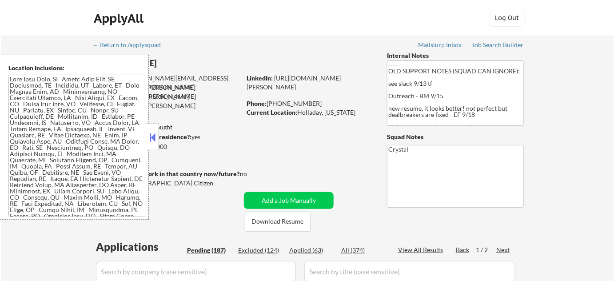
select select ""pending""
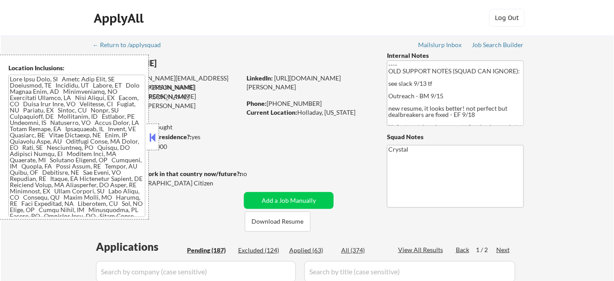
select select ""pending""
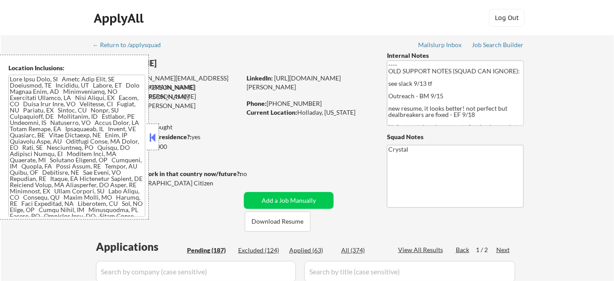
select select ""pending""
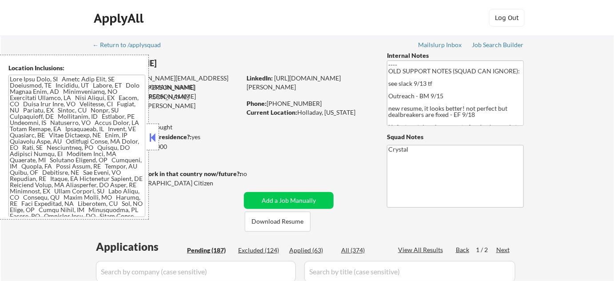
select select ""pending""
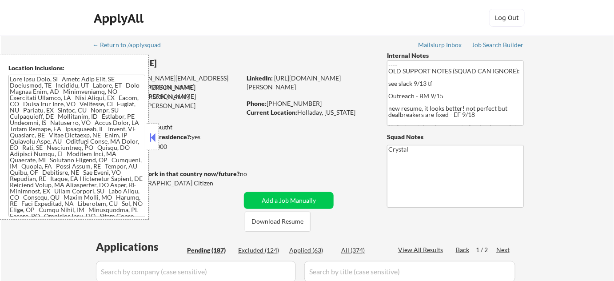
select select ""pending""
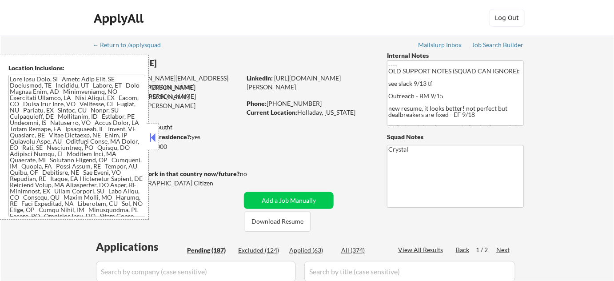
select select ""pending""
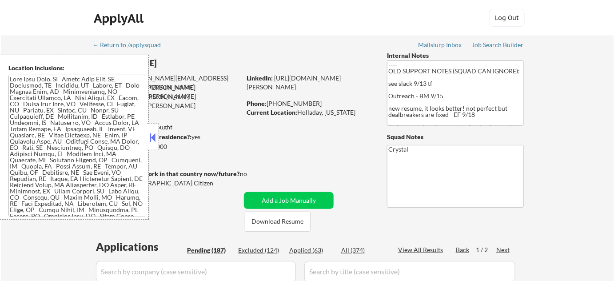
select select ""pending""
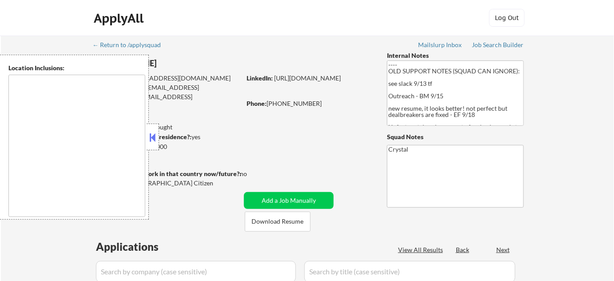
type textarea "[GEOGRAPHIC_DATA], [GEOGRAPHIC_DATA] [GEOGRAPHIC_DATA], [GEOGRAPHIC_DATA] [GEOG…"
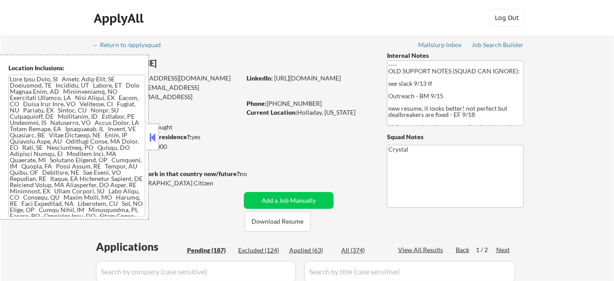
select select ""pending""
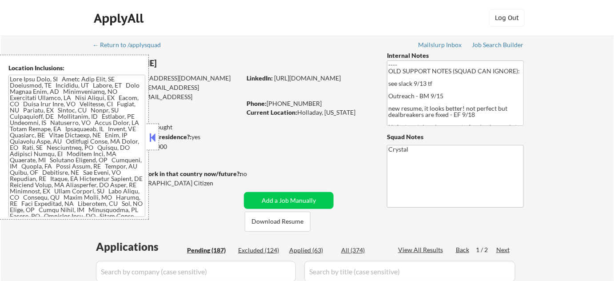
select select ""pending""
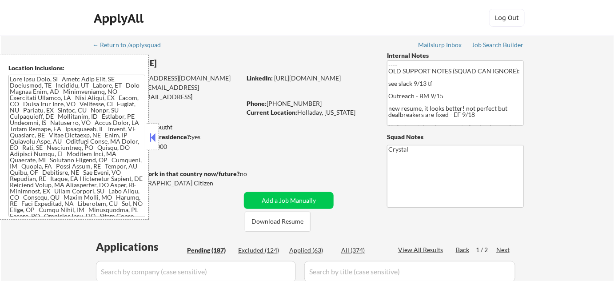
select select ""pending""
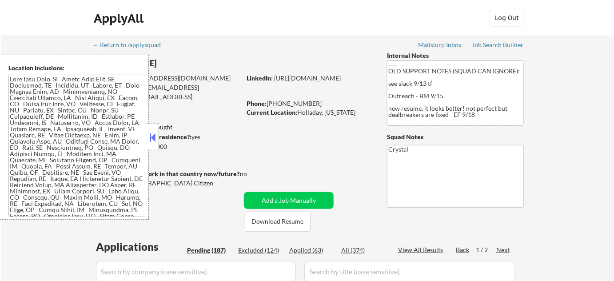
select select ""pending""
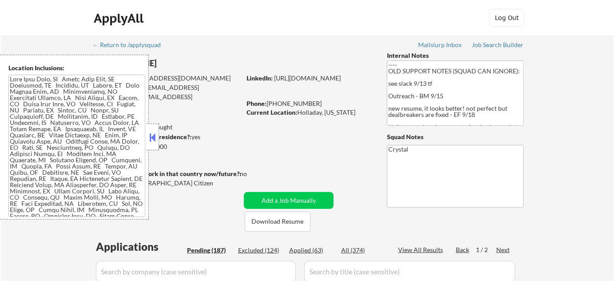
select select ""pending""
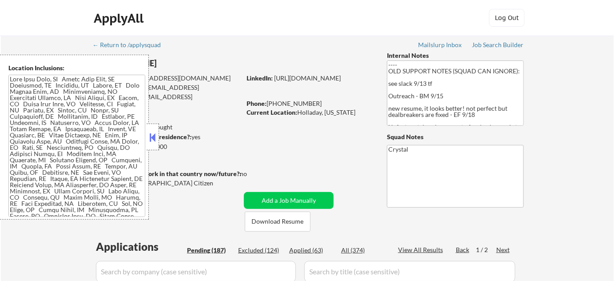
select select ""pending""
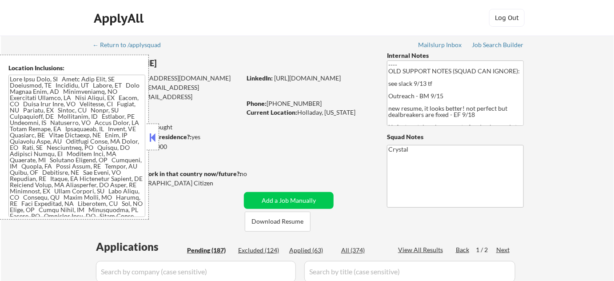
select select ""pending""
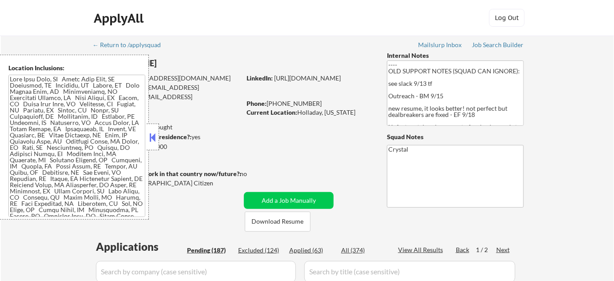
select select ""pending""
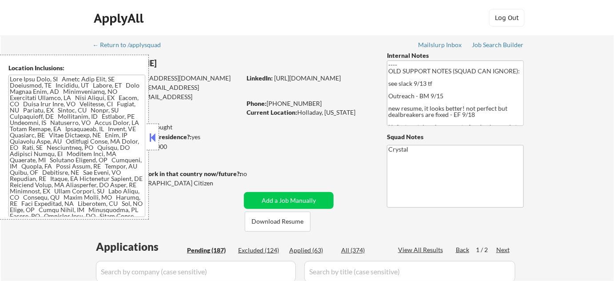
select select ""pending""
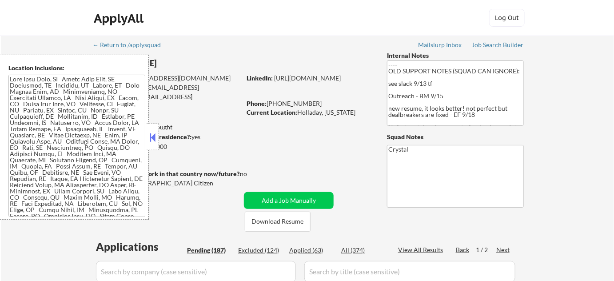
select select ""pending""
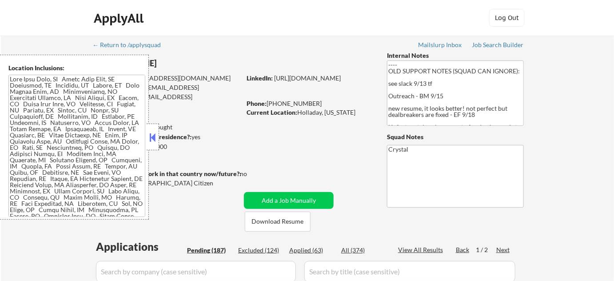
select select ""pending""
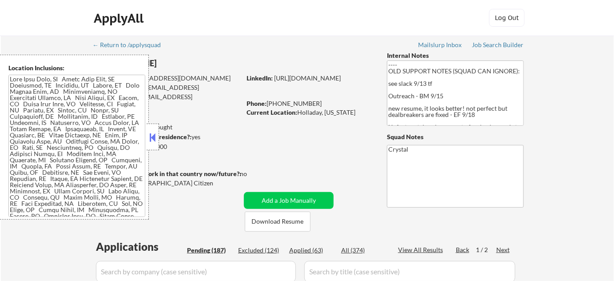
select select ""pending""
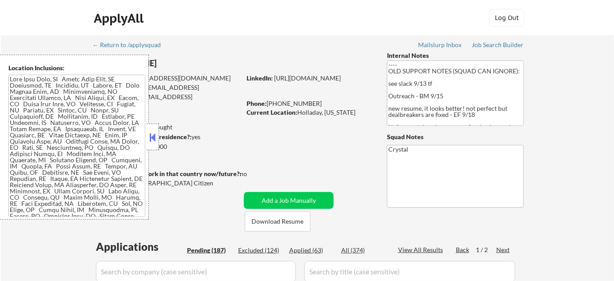
select select ""pending""
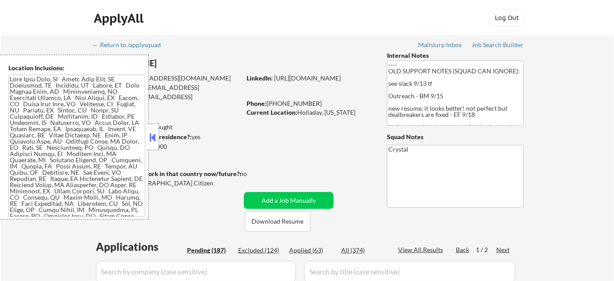
select select ""pending""
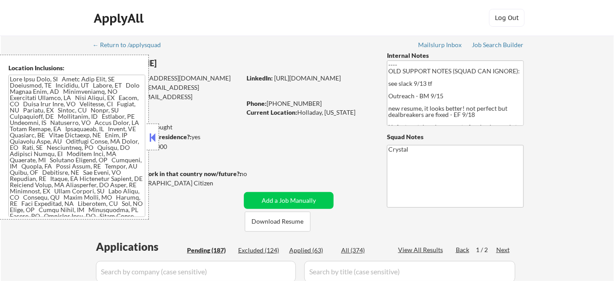
select select ""pending""
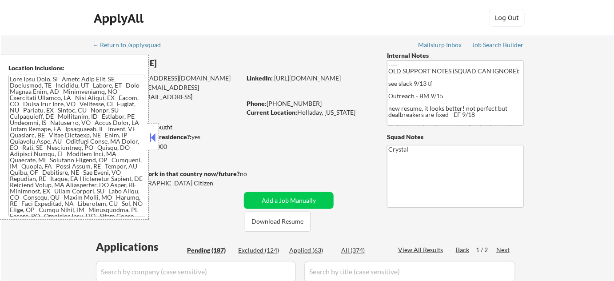
select select ""pending""
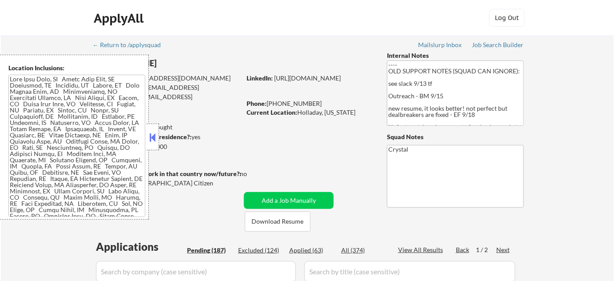
select select ""pending""
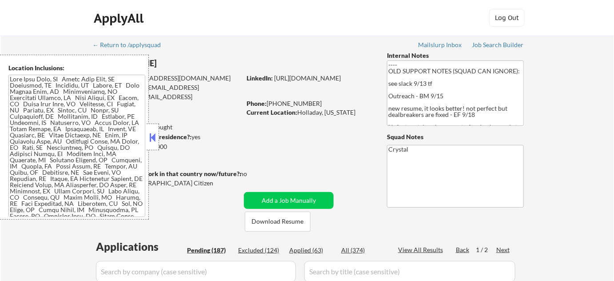
select select ""pending""
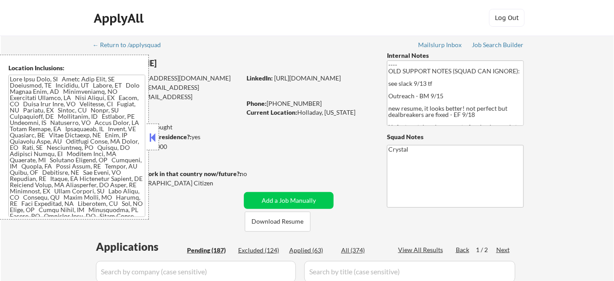
select select ""pending""
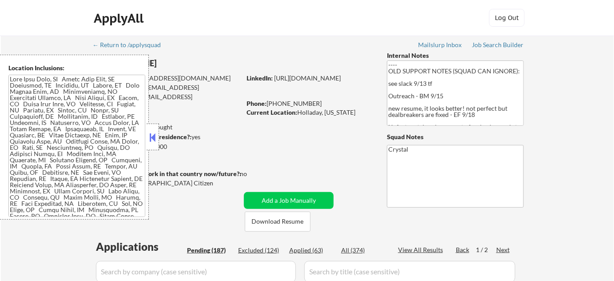
select select ""pending""
